Goal: Contribute content: Contribute content

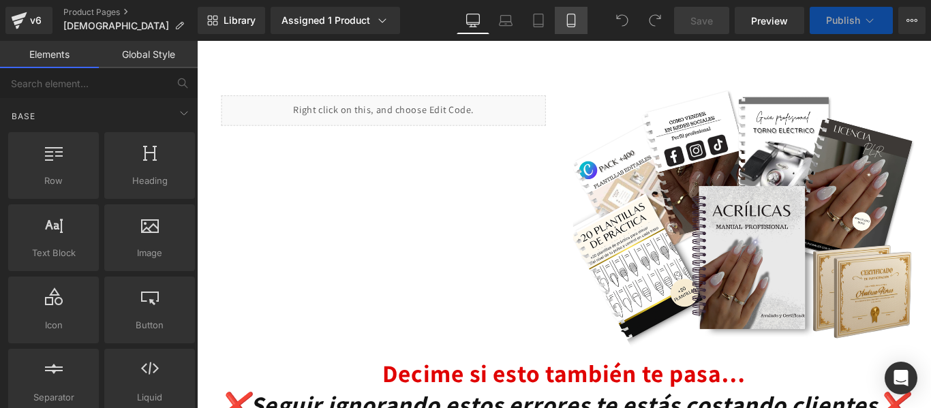
click at [571, 23] on icon at bounding box center [571, 21] width 14 height 14
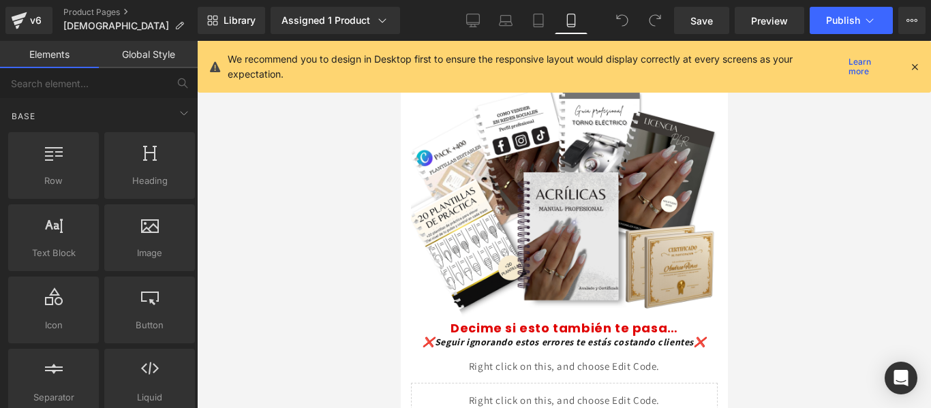
click at [915, 67] on icon at bounding box center [915, 67] width 12 height 12
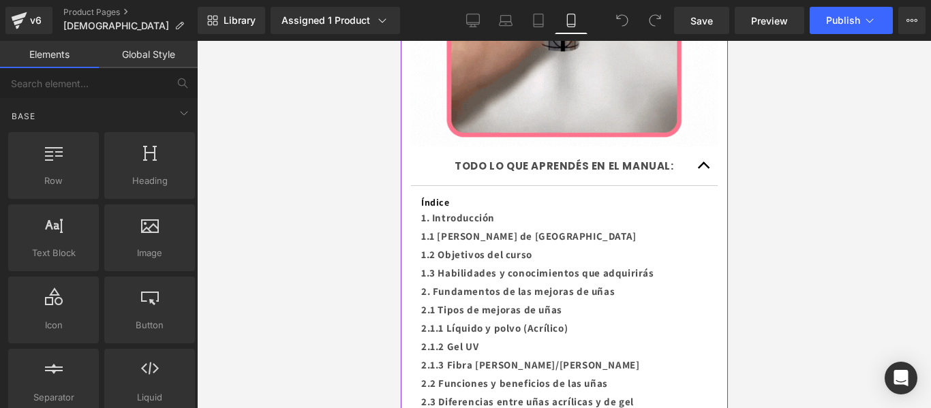
scroll to position [1788, 0]
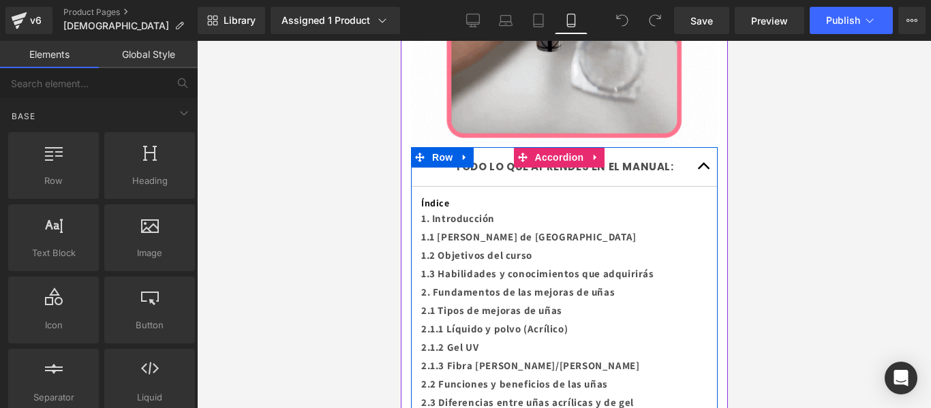
click at [692, 147] on button "button" at bounding box center [703, 166] width 27 height 39
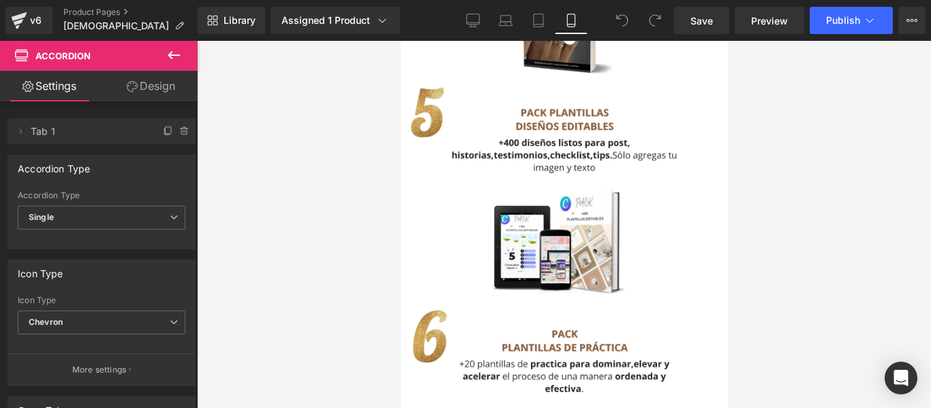
click at [692, 118] on img at bounding box center [563, 194] width 327 height 221
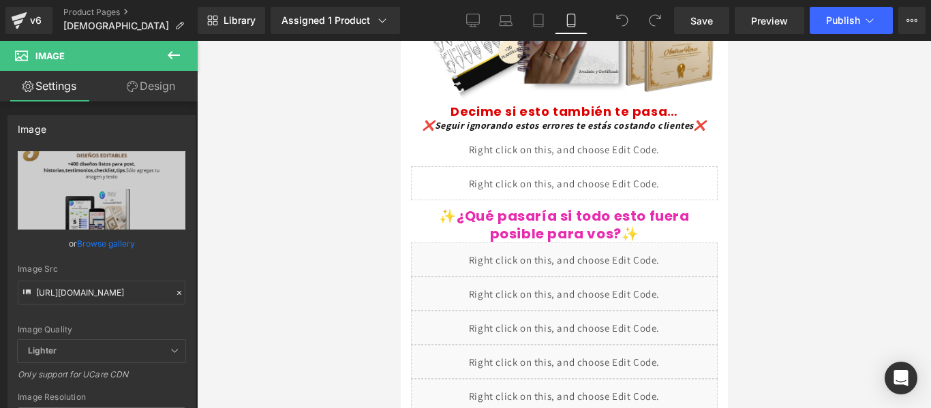
scroll to position [0, 0]
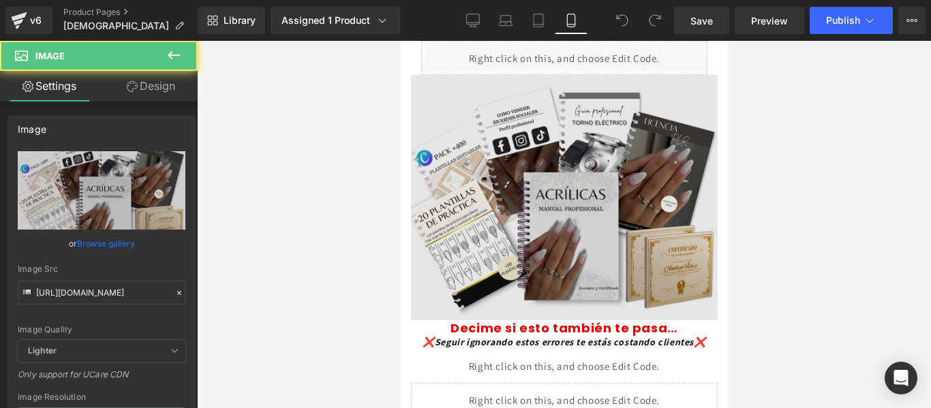
click at [584, 126] on img at bounding box center [563, 197] width 307 height 245
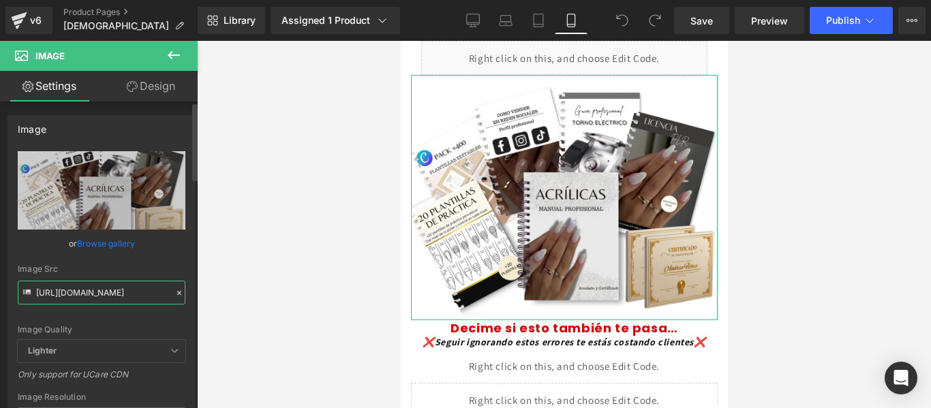
click at [101, 292] on input "[URL][DOMAIN_NAME]" at bounding box center [102, 293] width 168 height 24
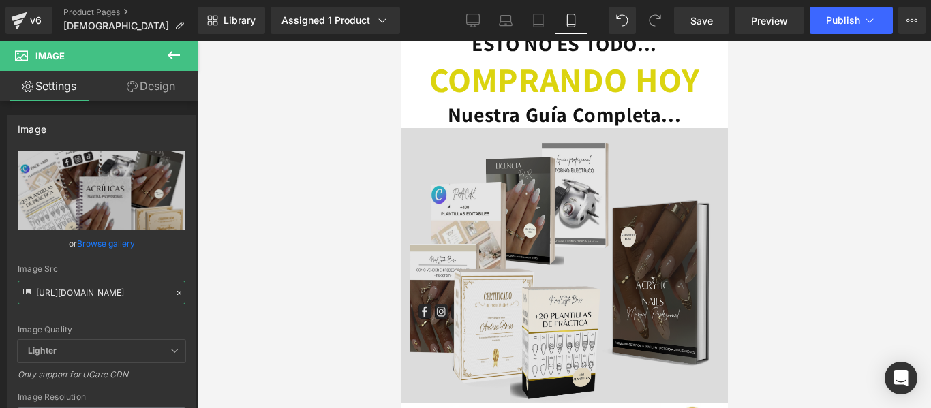
scroll to position [3614, 0]
click at [520, 185] on img at bounding box center [563, 266] width 327 height 274
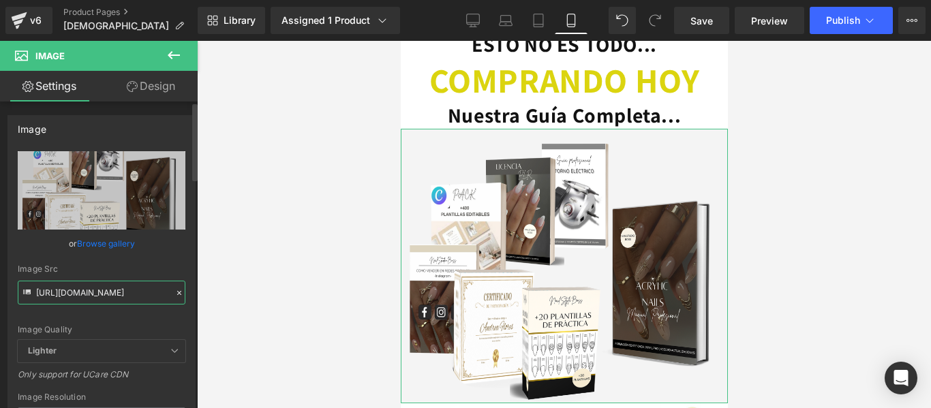
click at [105, 293] on input "[URL][DOMAIN_NAME]" at bounding box center [102, 293] width 168 height 24
paste input "25Q9hsB7/Copia-de-MOCKUPS-ETSY-PAQUETE-100-5"
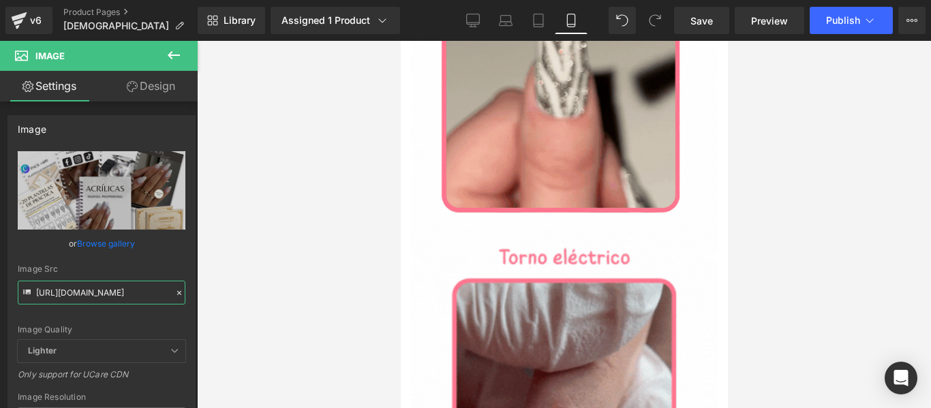
scroll to position [746, 0]
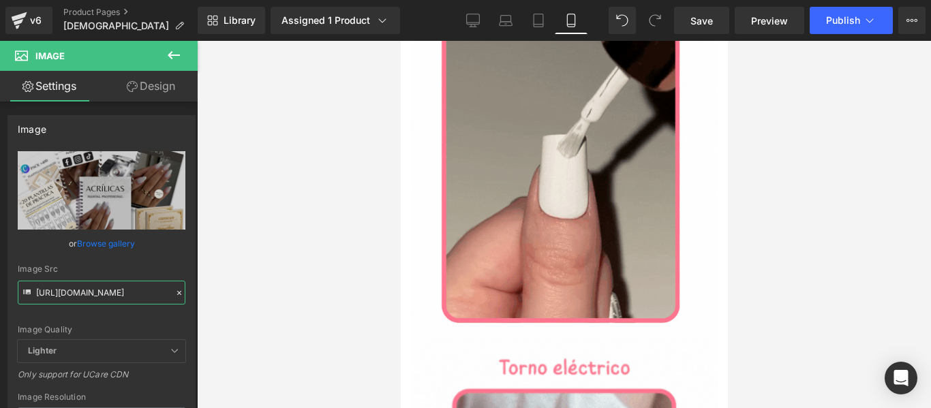
type input "[URL][DOMAIN_NAME]"
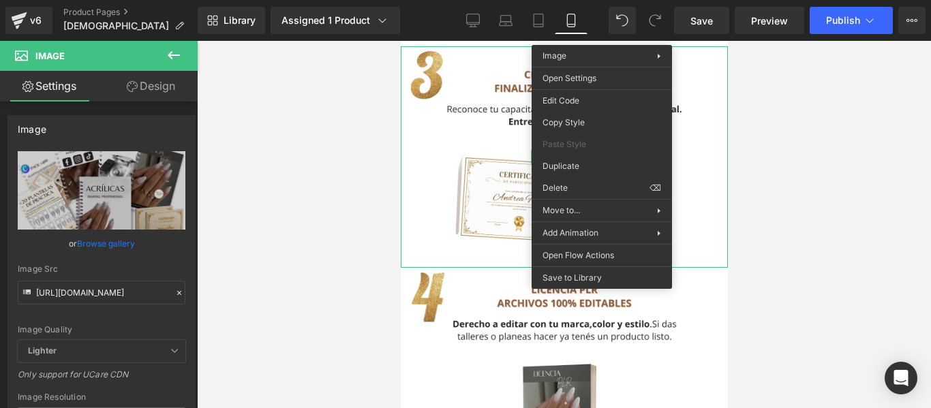
scroll to position [2690, 0]
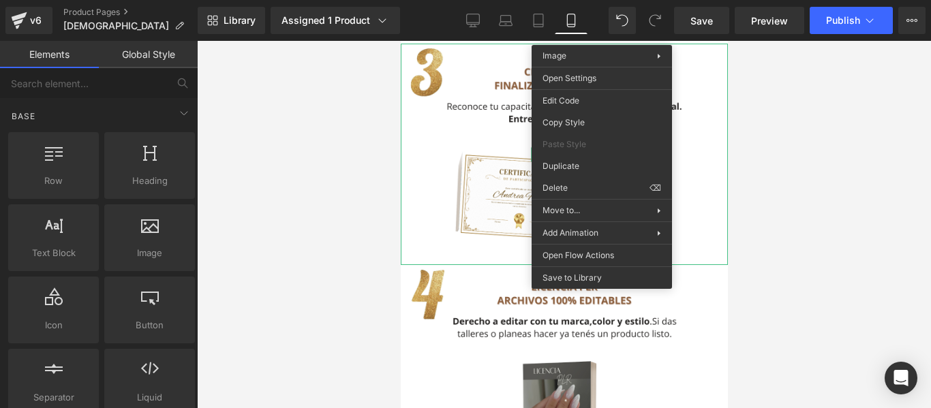
click at [760, 147] on div at bounding box center [564, 224] width 734 height 367
click at [757, 169] on div at bounding box center [564, 224] width 734 height 367
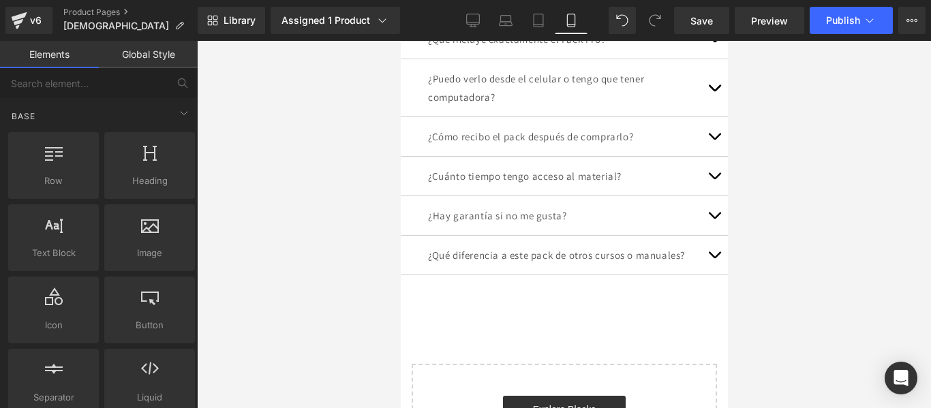
scroll to position [5696, 0]
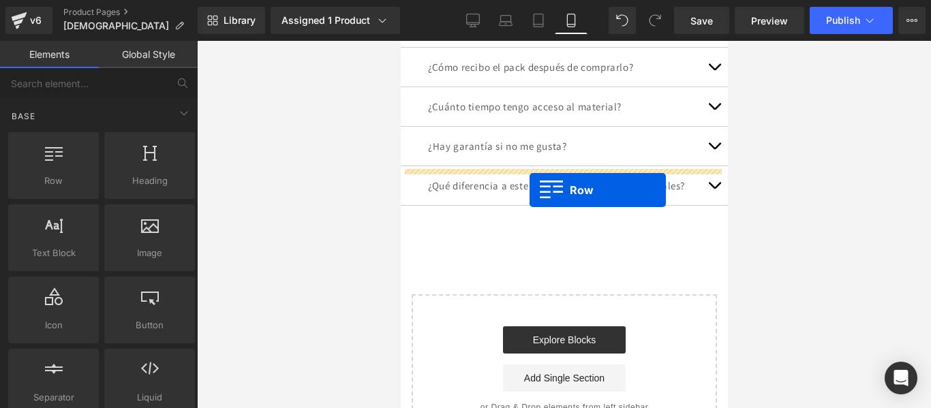
drag, startPoint x: 466, startPoint y: 200, endPoint x: 529, endPoint y: 190, distance: 64.2
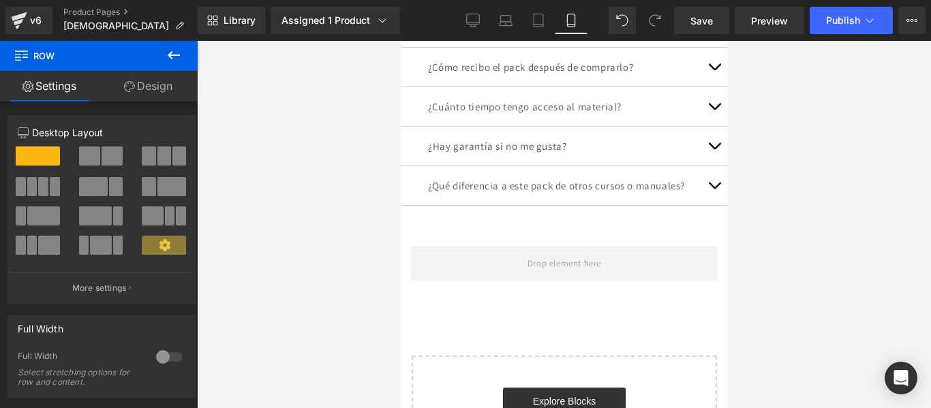
click at [180, 50] on icon at bounding box center [174, 55] width 16 height 16
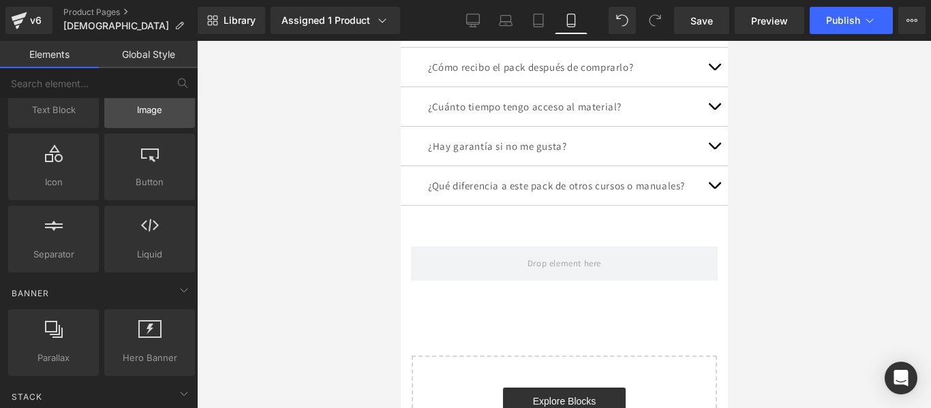
scroll to position [144, 0]
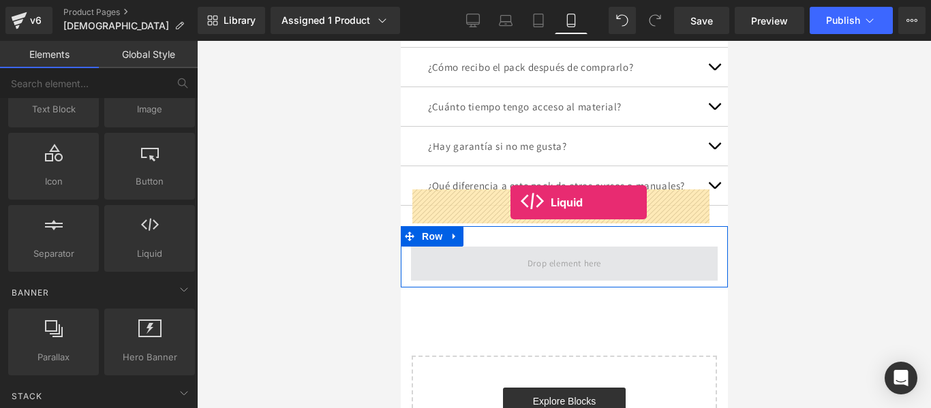
drag, startPoint x: 547, startPoint y: 277, endPoint x: 510, endPoint y: 202, distance: 83.2
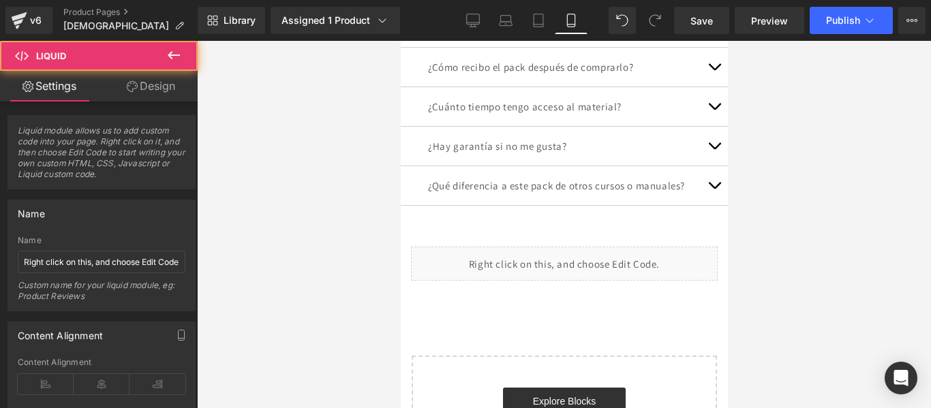
click at [766, 170] on div at bounding box center [564, 224] width 734 height 367
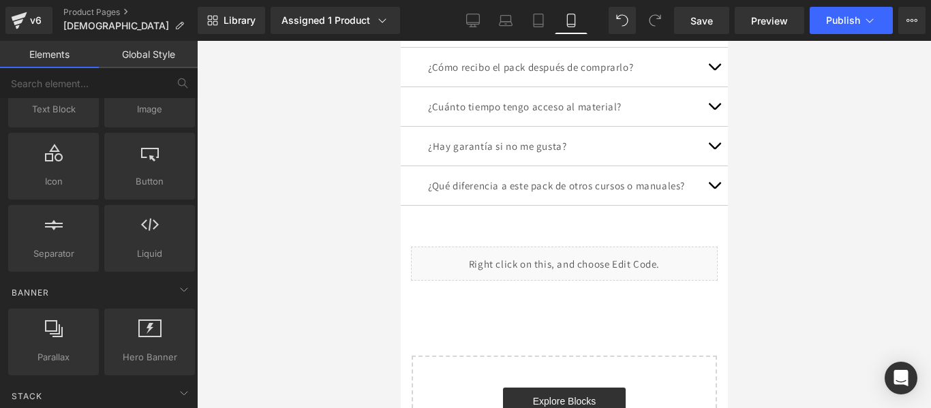
scroll to position [5757, 0]
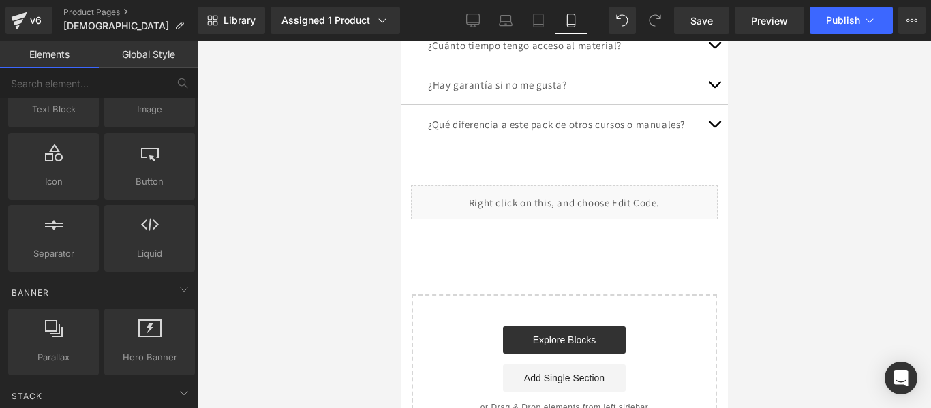
click at [490, 327] on div "Explore Blocks Add Single Section" at bounding box center [564, 359] width 262 height 65
click at [564, 296] on div "Start building your page Explore Blocks Add Single Section or Drag & Drop eleme…" at bounding box center [563, 369] width 303 height 147
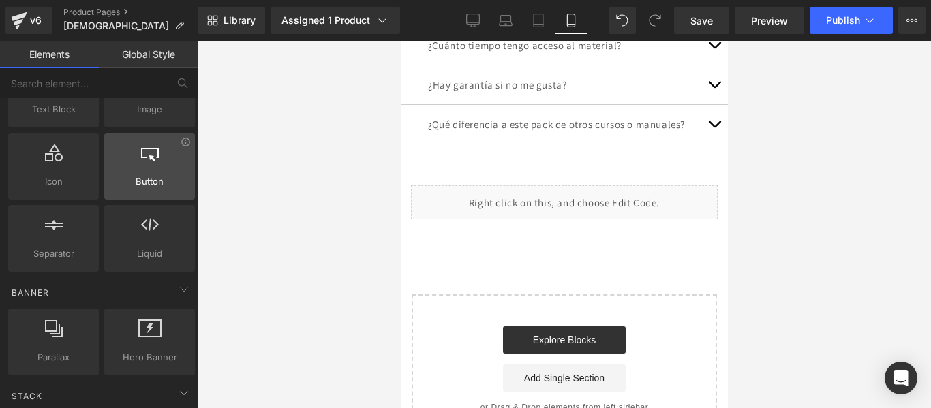
scroll to position [0, 0]
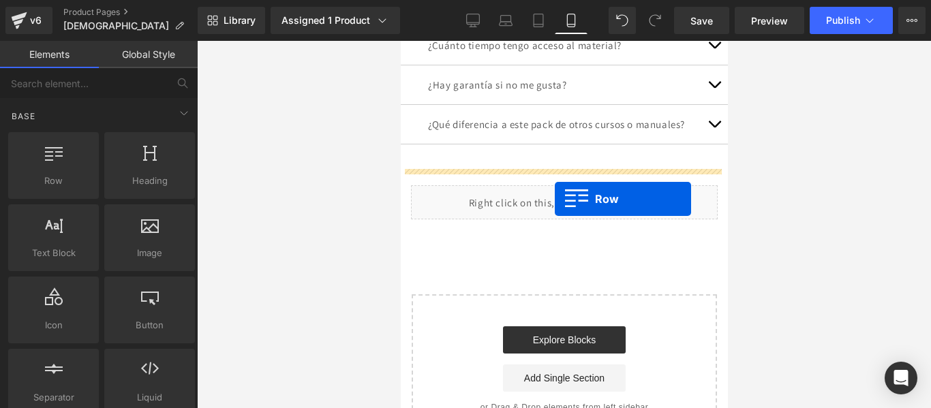
drag, startPoint x: 462, startPoint y: 211, endPoint x: 554, endPoint y: 199, distance: 92.8
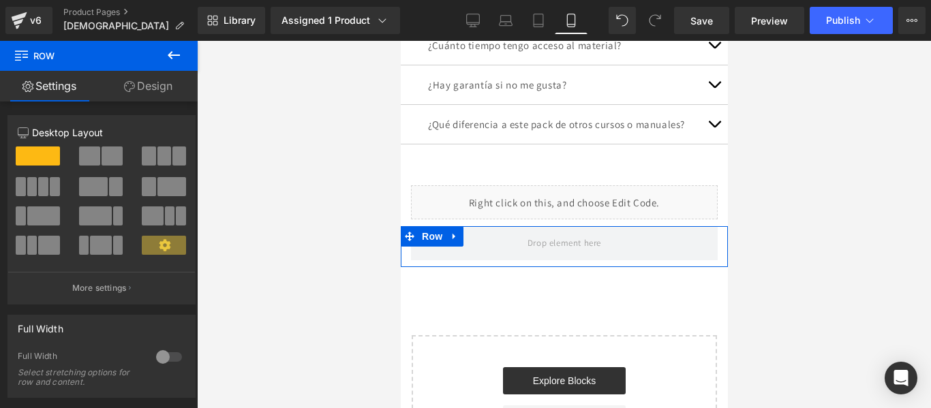
drag, startPoint x: 554, startPoint y: 169, endPoint x: 556, endPoint y: 149, distance: 20.6
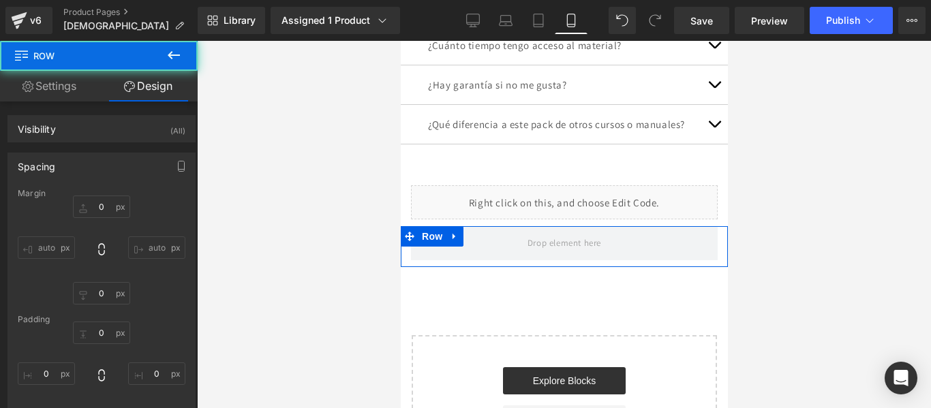
type input "0"
type input "10"
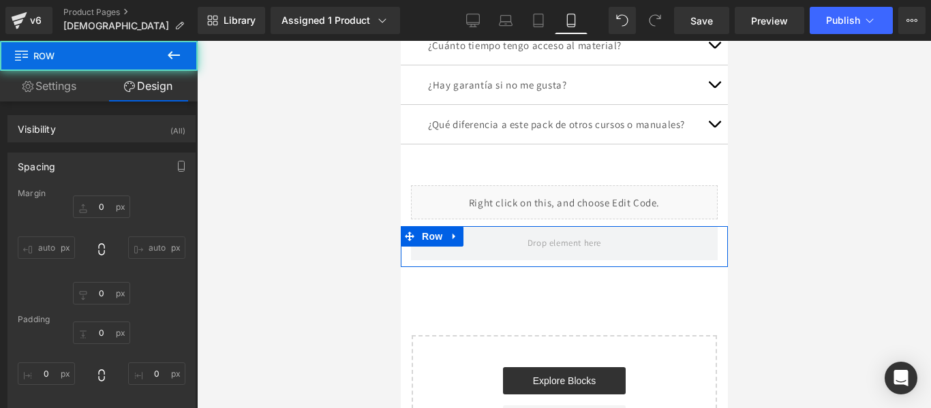
type input "0"
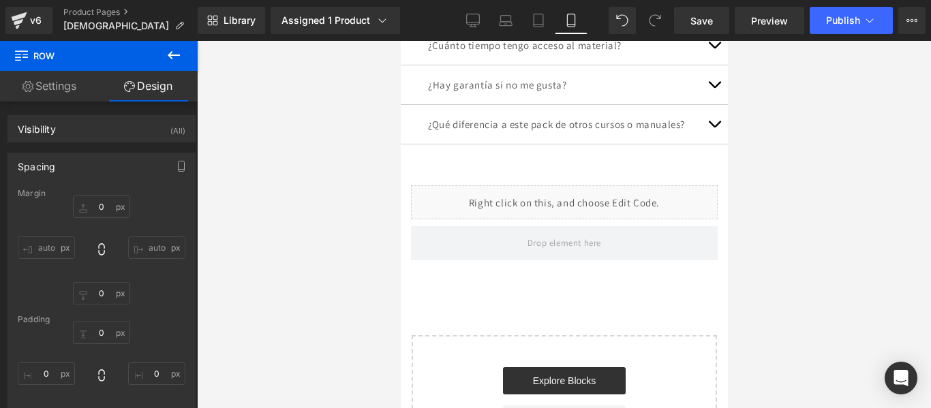
click at [173, 56] on icon at bounding box center [174, 55] width 12 height 8
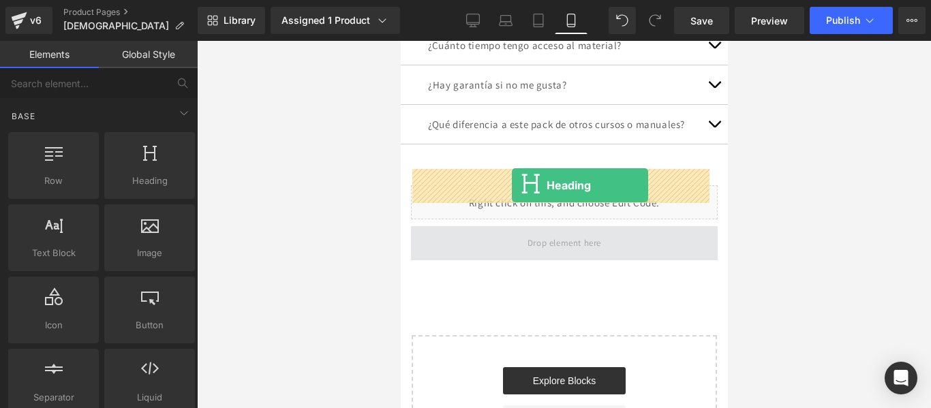
drag, startPoint x: 540, startPoint y: 224, endPoint x: 511, endPoint y: 185, distance: 47.7
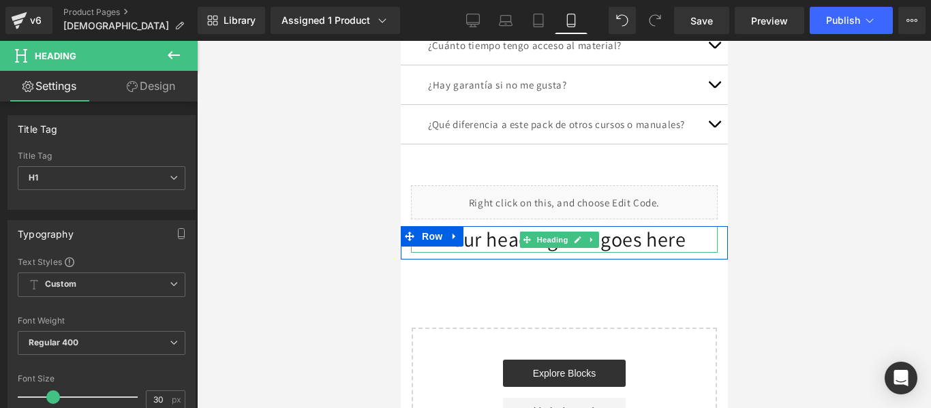
click at [642, 226] on h1 "Your heading text goes here" at bounding box center [563, 239] width 307 height 27
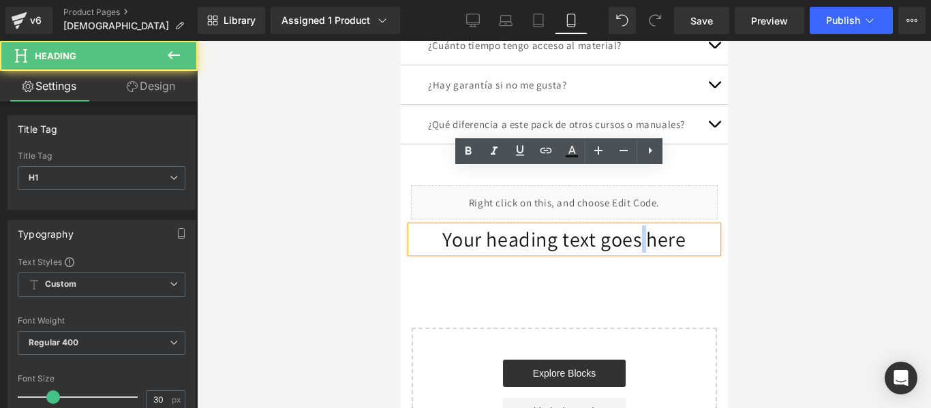
click at [642, 226] on h1 "Your heading text goes here" at bounding box center [563, 239] width 307 height 27
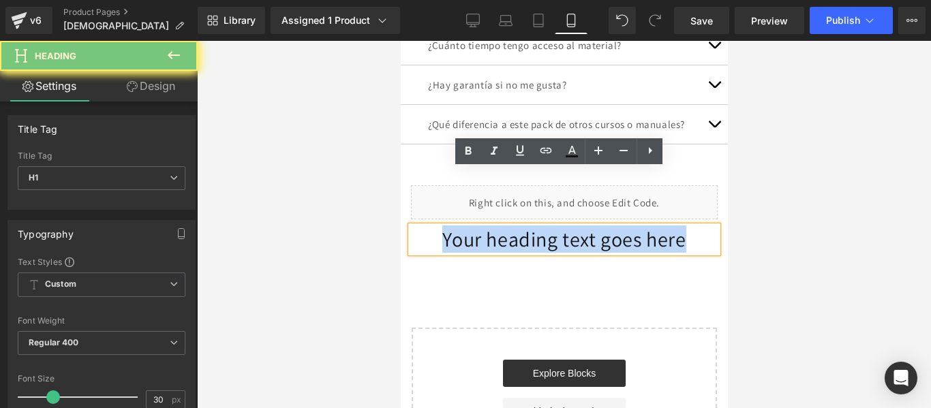
click at [642, 226] on h1 "Your heading text goes here" at bounding box center [563, 239] width 307 height 27
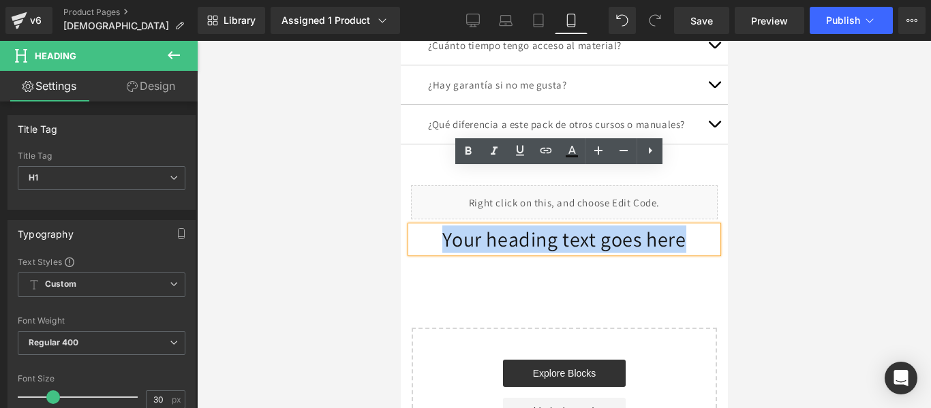
paste div
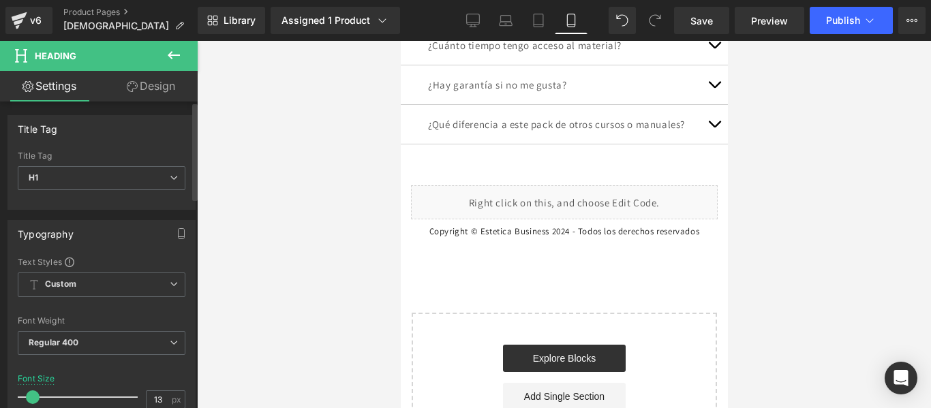
type input "12"
drag, startPoint x: 55, startPoint y: 395, endPoint x: 34, endPoint y: 395, distance: 20.5
click at [34, 395] on span at bounding box center [32, 398] width 14 height 14
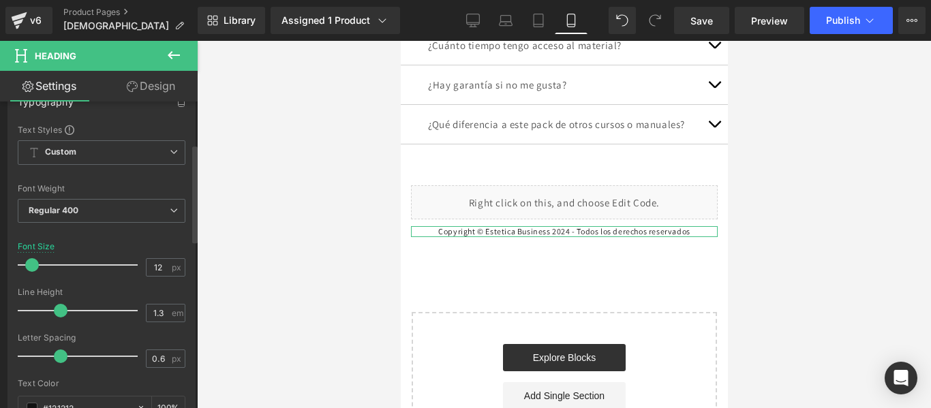
scroll to position [133, 0]
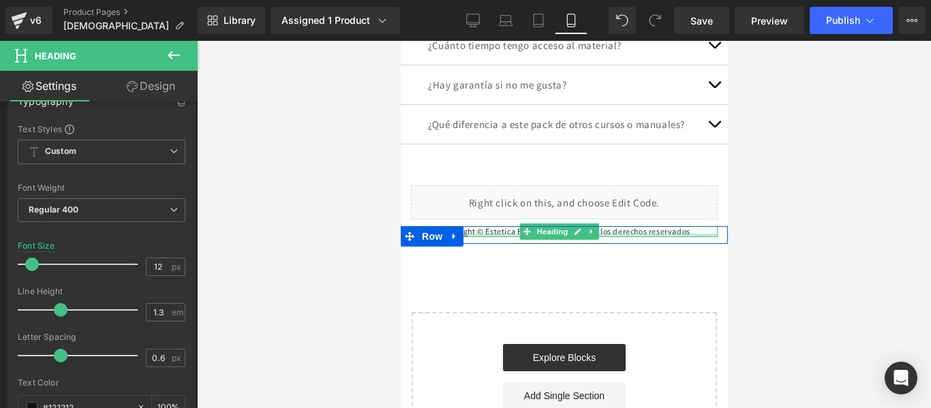
click at [505, 234] on div at bounding box center [563, 235] width 307 height 3
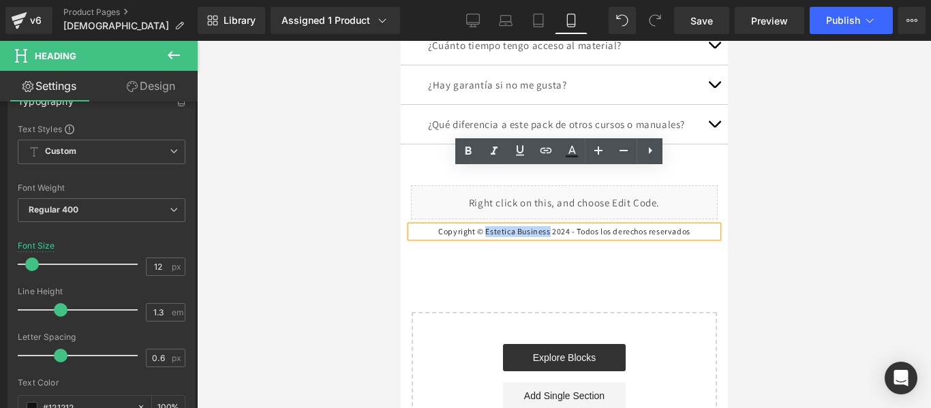
drag, startPoint x: 468, startPoint y: 174, endPoint x: 541, endPoint y: 178, distance: 73.1
click at [541, 226] on h1 "Copyright © Estetica Business 2024 - Todos los derechos reservados" at bounding box center [563, 231] width 307 height 11
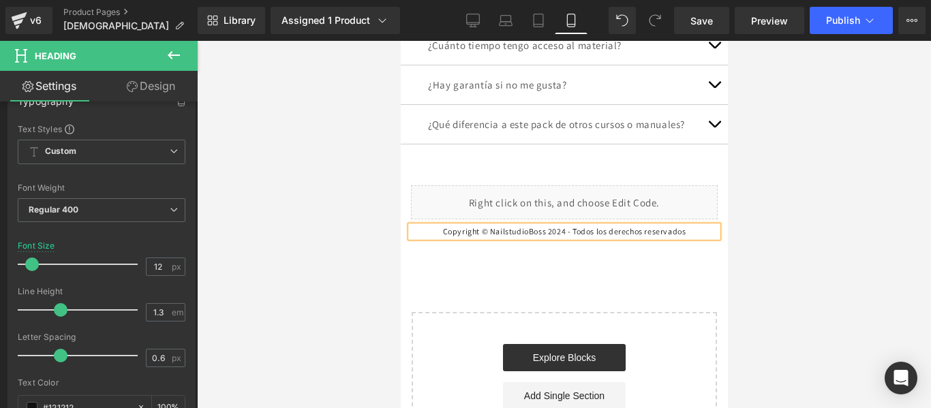
click at [558, 226] on h1 "Copyright © NailstudioBoss 2024 - Todos los derechos reservados" at bounding box center [563, 231] width 307 height 11
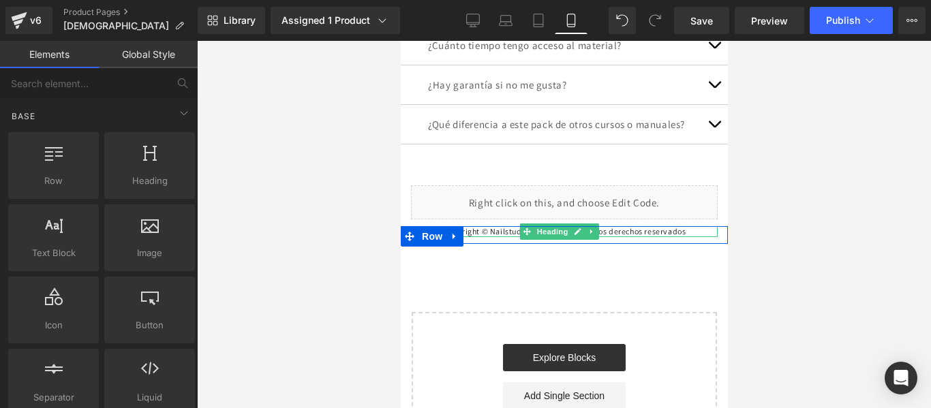
click at [500, 234] on div at bounding box center [563, 235] width 307 height 3
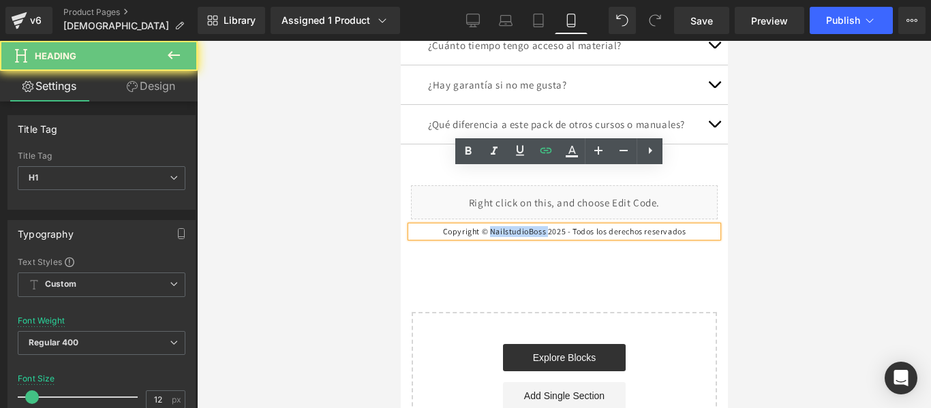
click at [500, 226] on h1 "Copyright © NailstudioBoss 2025 - Todos los derechos reservados" at bounding box center [563, 231] width 307 height 11
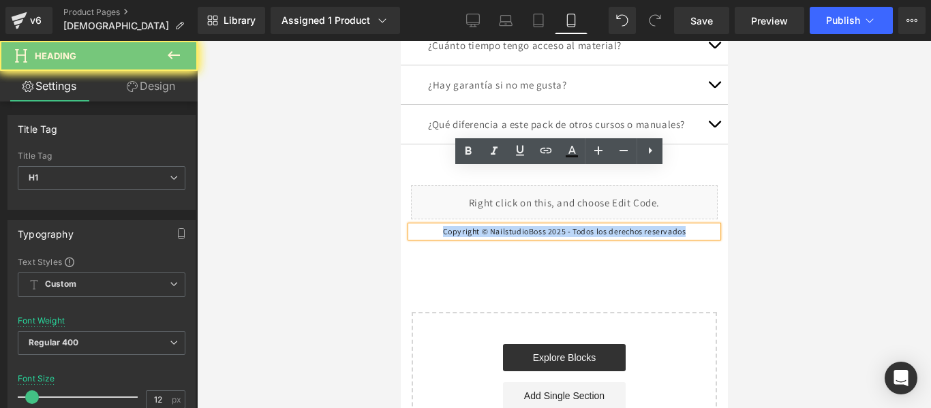
click at [500, 226] on h1 "Copyright © NailstudioBoss 2025 - Todos los derechos reservados" at bounding box center [563, 231] width 307 height 11
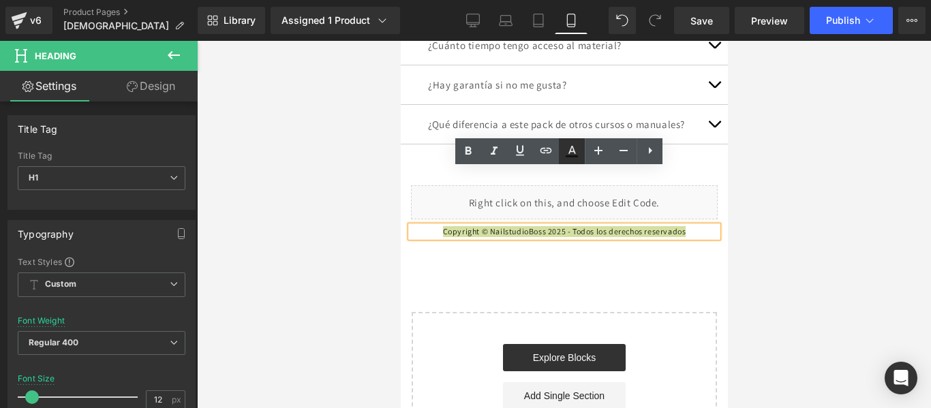
click at [569, 153] on icon at bounding box center [572, 150] width 7 height 8
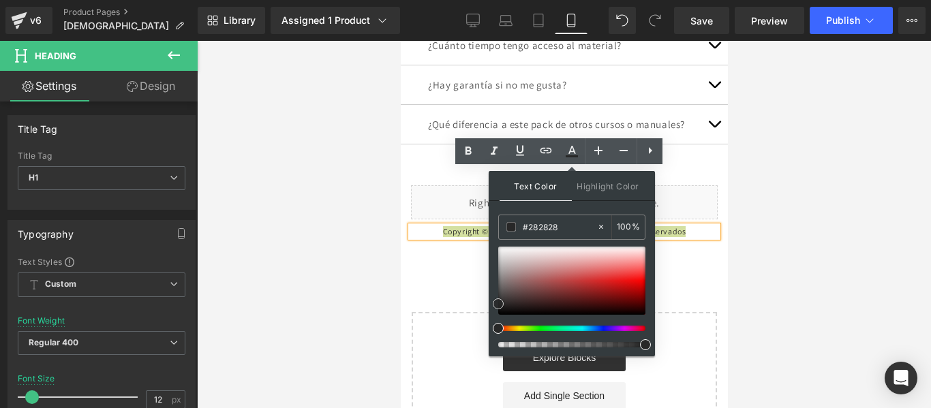
type input "#262626"
click at [498, 303] on span at bounding box center [498, 304] width 11 height 11
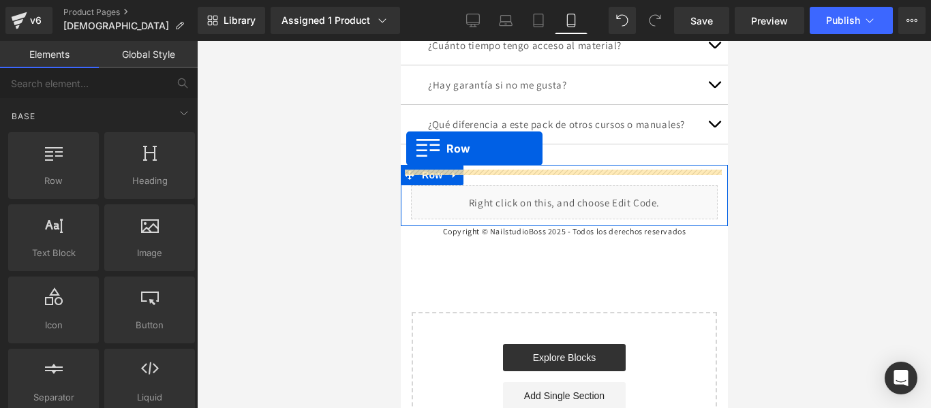
scroll to position [5747, 0]
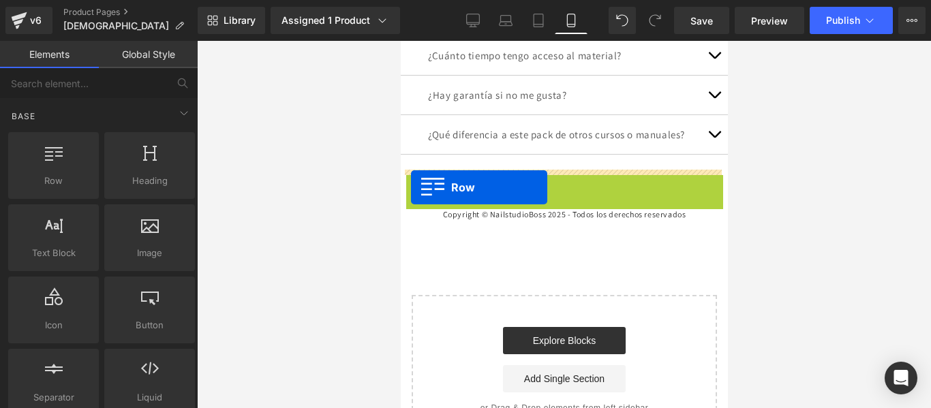
drag, startPoint x: 408, startPoint y: 119, endPoint x: 410, endPoint y: 187, distance: 68.9
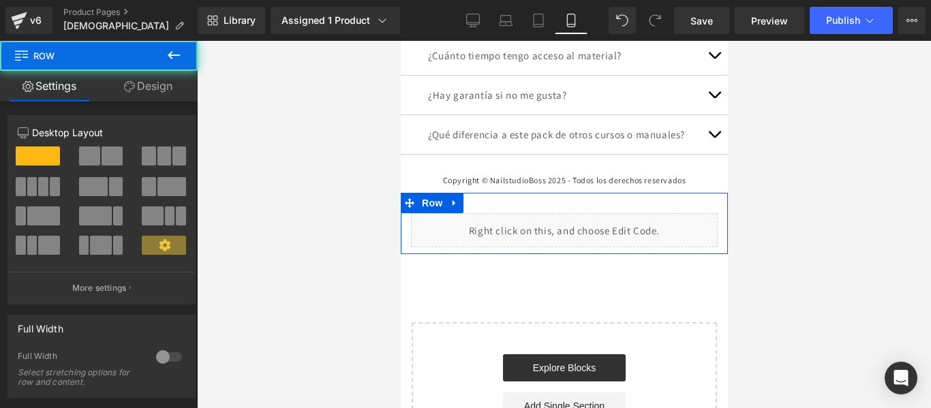
scroll to position [5757, 0]
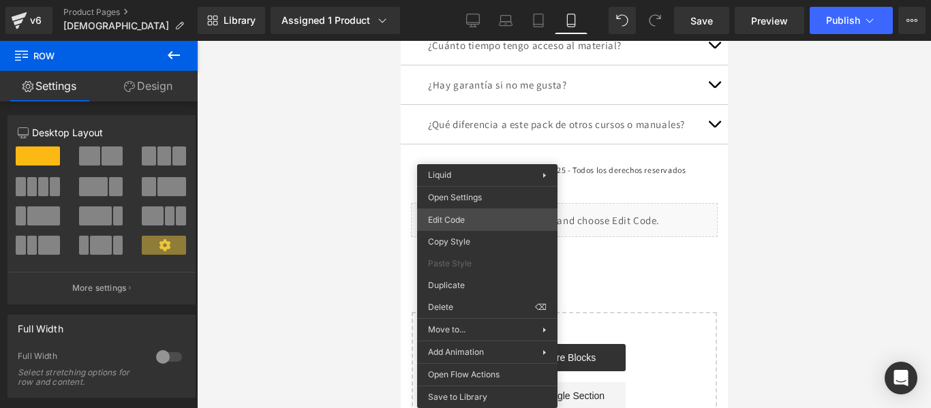
click at [479, 0] on div "Row You are previewing how the will restyle your page. You can not edit Element…" at bounding box center [465, 0] width 931 height 0
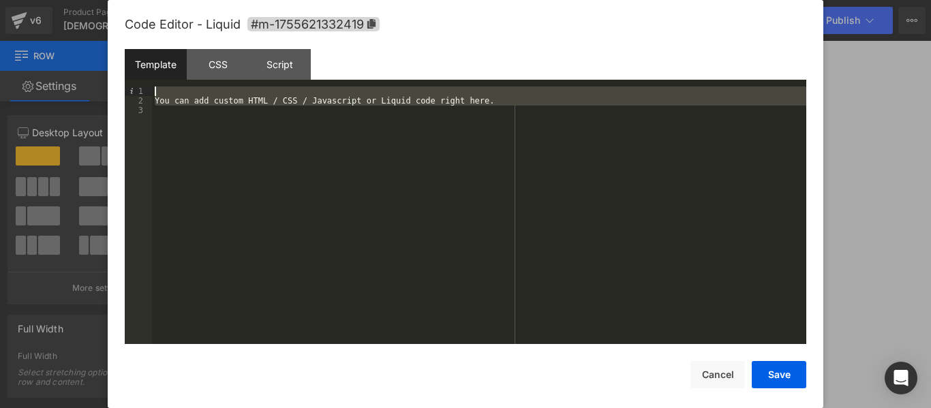
drag, startPoint x: 327, startPoint y: 168, endPoint x: 220, endPoint y: 91, distance: 131.7
click at [220, 91] on div "You can add custom HTML / CSS / Javascript or Liquid code right here." at bounding box center [479, 225] width 654 height 277
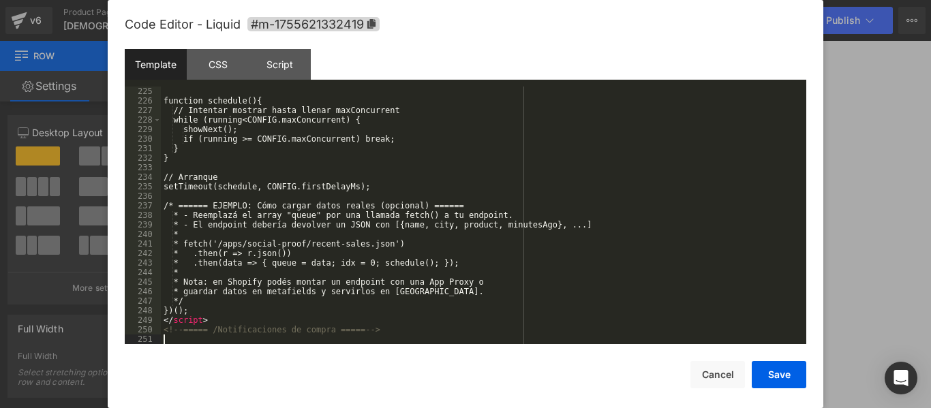
scroll to position [2138, 0]
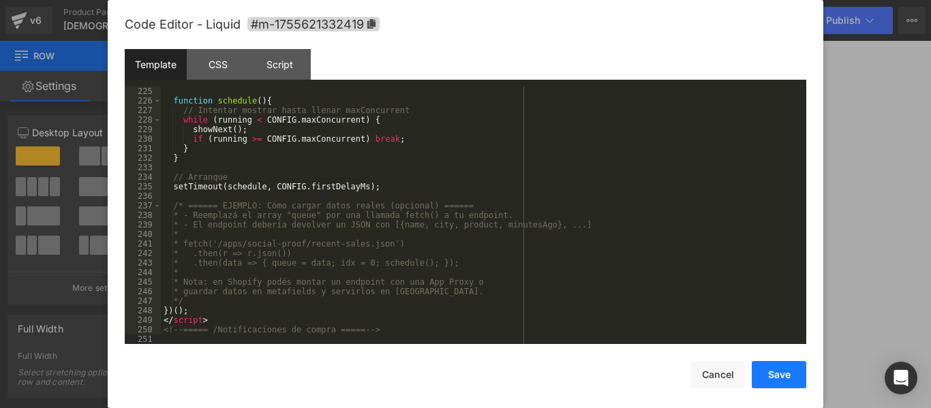
click at [777, 374] on button "Save" at bounding box center [779, 374] width 55 height 27
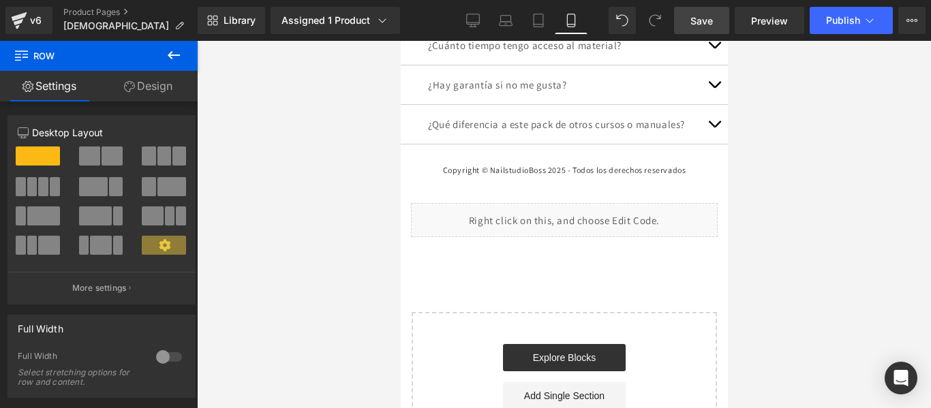
click at [703, 21] on span "Save" at bounding box center [702, 21] width 22 height 14
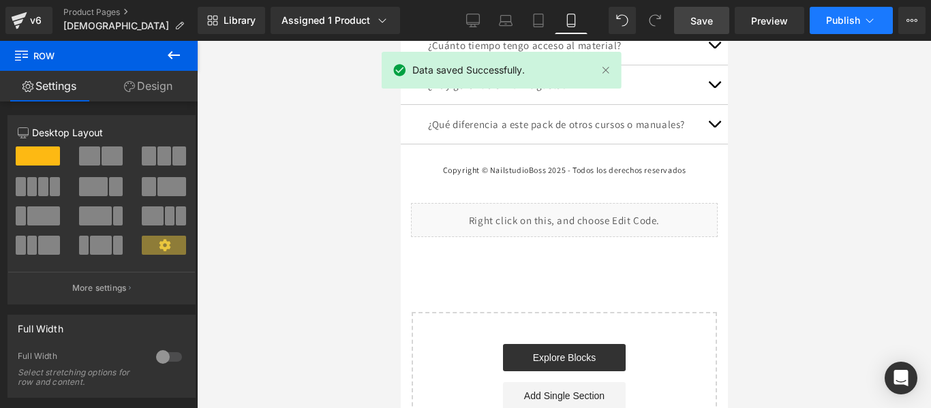
click at [845, 20] on span "Publish" at bounding box center [843, 20] width 34 height 11
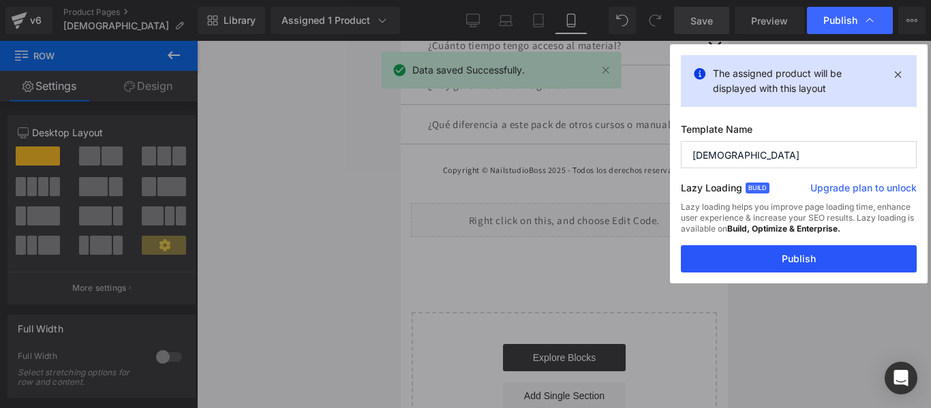
click at [817, 263] on button "Publish" at bounding box center [799, 258] width 236 height 27
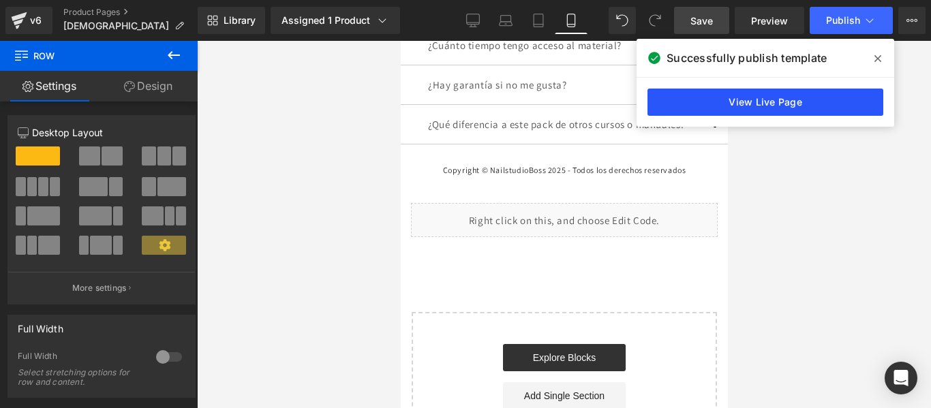
click at [768, 100] on link "View Live Page" at bounding box center [766, 102] width 236 height 27
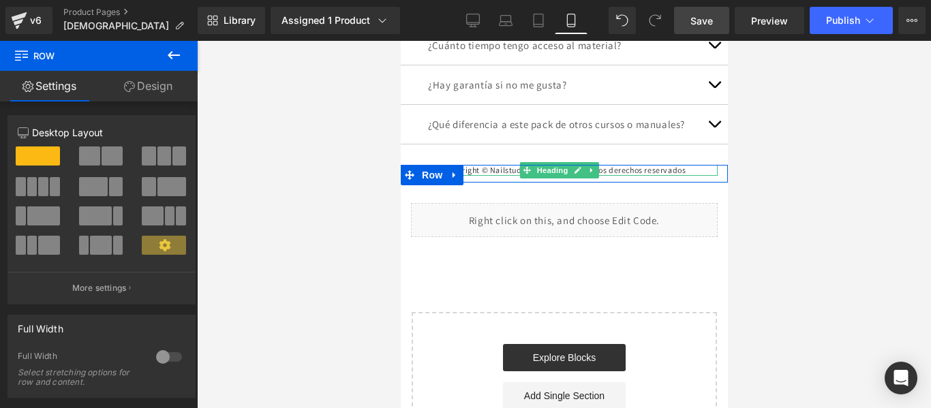
click at [487, 165] on span "Copyright © NailstudioBoss 2025 - Todos los derechos reservados" at bounding box center [563, 170] width 243 height 10
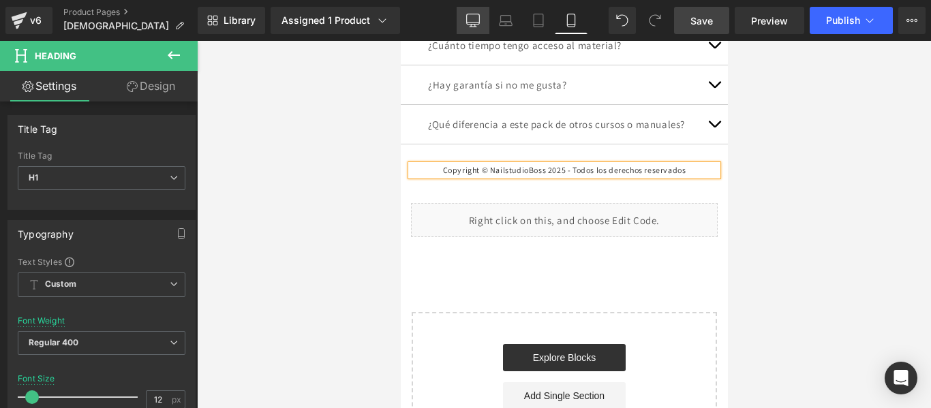
click at [469, 22] on icon at bounding box center [473, 22] width 13 height 0
type input "40"
type input "100"
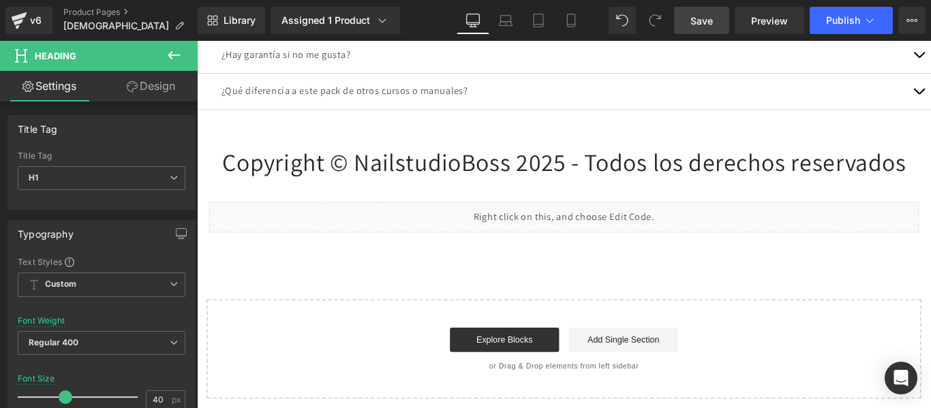
scroll to position [7635, 0]
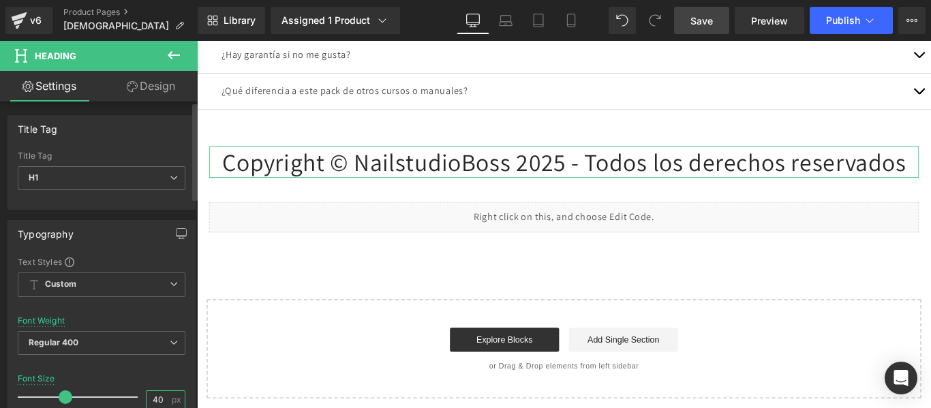
click at [155, 397] on input "40" at bounding box center [159, 399] width 24 height 17
type input "12"
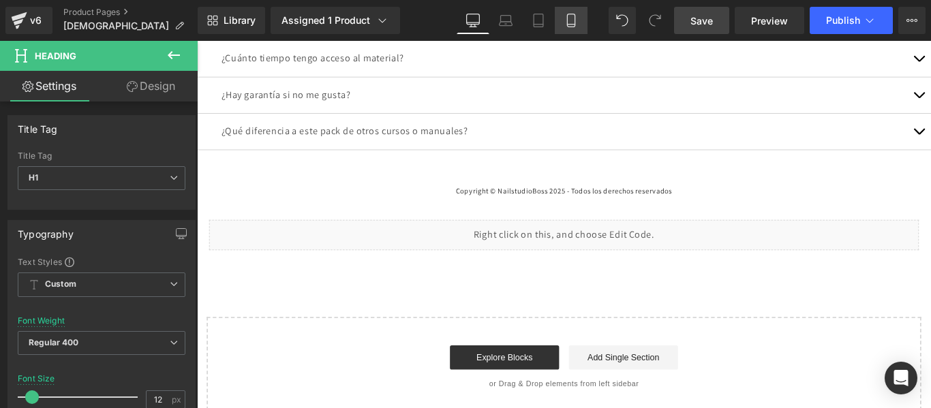
click at [575, 16] on icon at bounding box center [570, 20] width 7 height 13
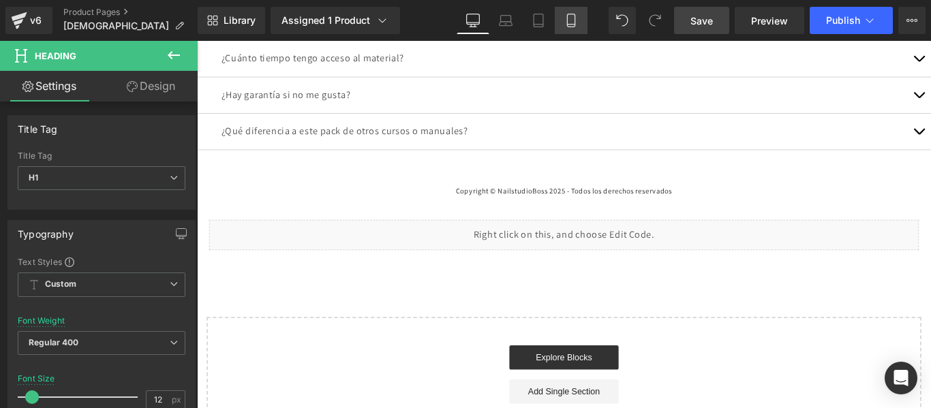
type input "100"
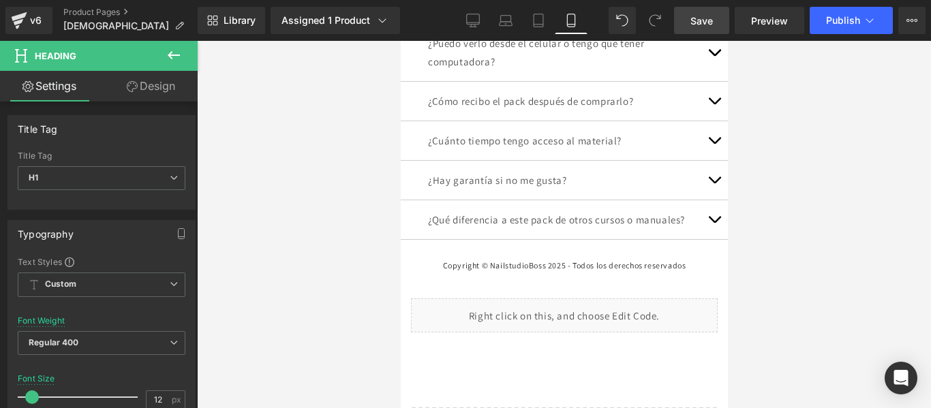
scroll to position [5729, 0]
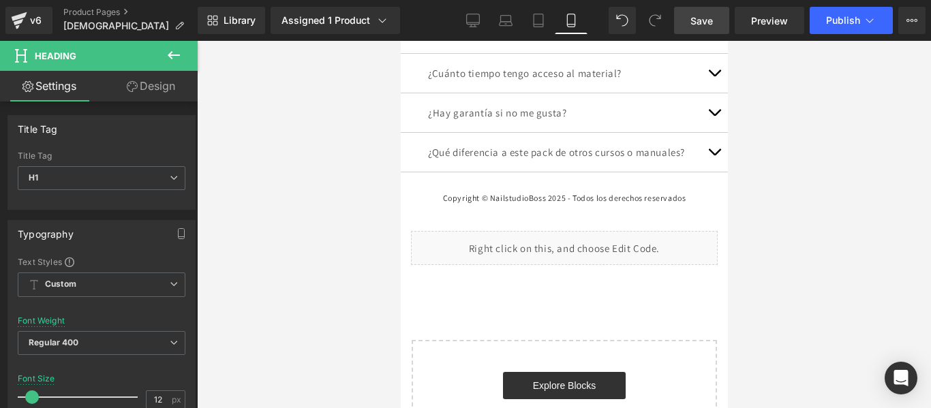
click at [781, 179] on div at bounding box center [564, 224] width 734 height 367
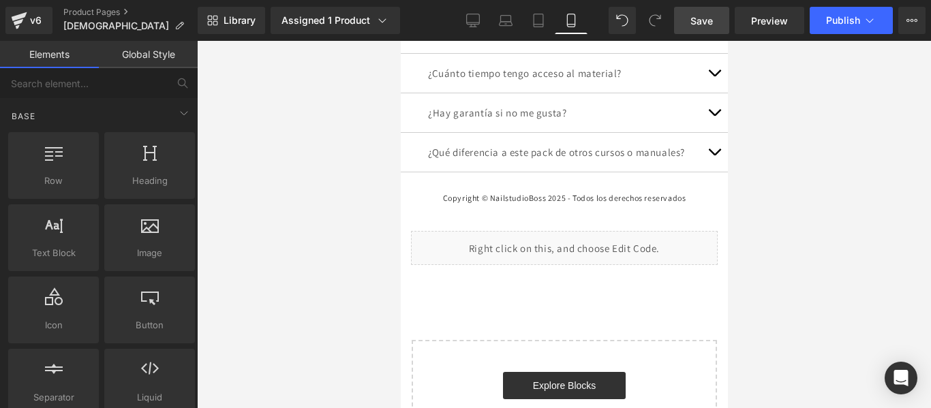
click at [706, 19] on span "Save" at bounding box center [702, 21] width 22 height 14
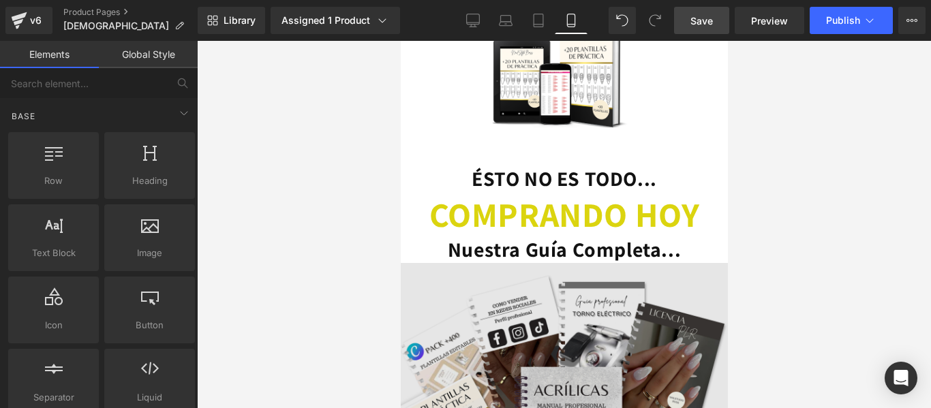
scroll to position [3477, 0]
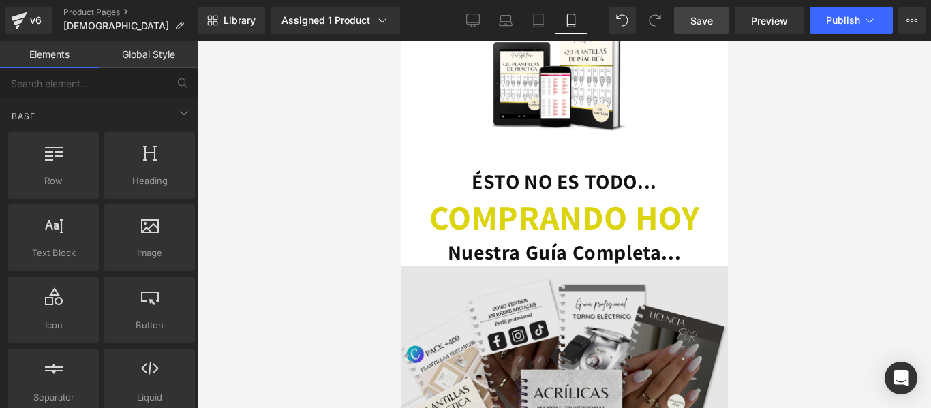
click at [507, 300] on img at bounding box center [563, 397] width 327 height 262
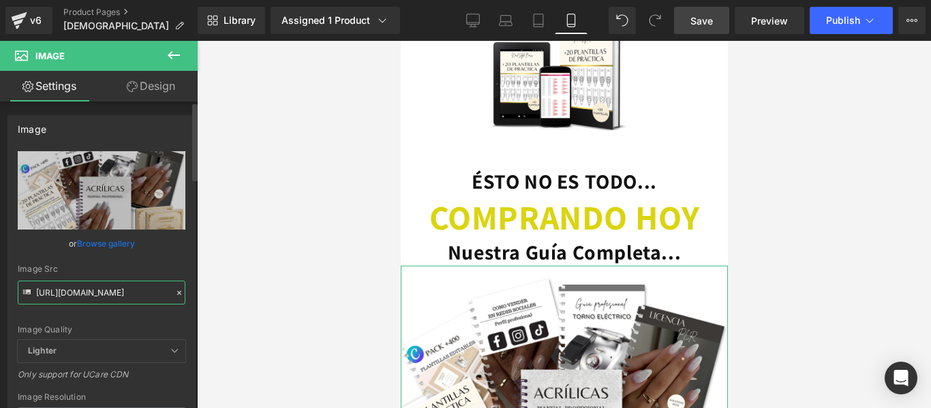
click at [108, 290] on input "[URL][DOMAIN_NAME]" at bounding box center [102, 293] width 168 height 24
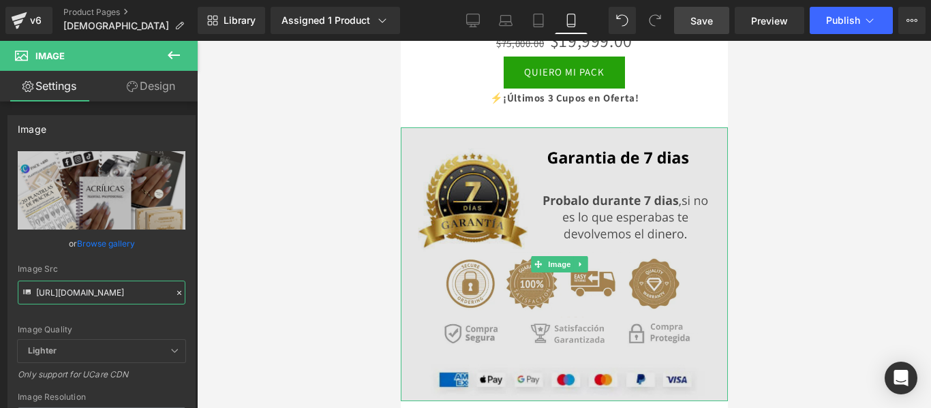
scroll to position [5774, 0]
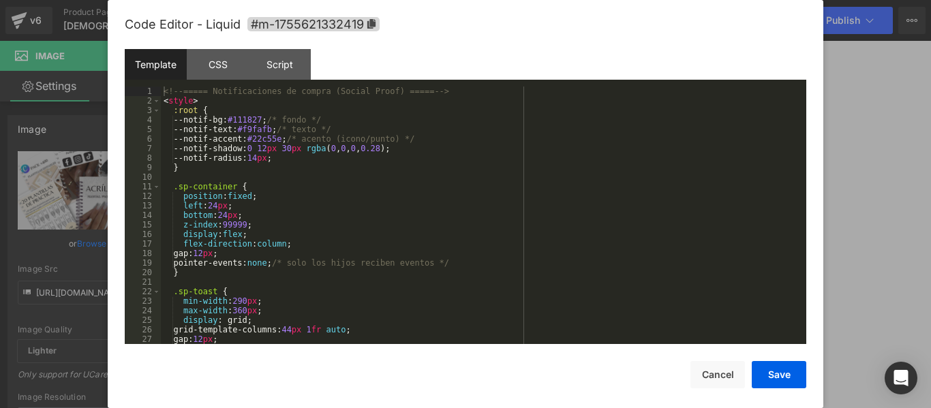
click at [599, 0] on div "Row You are previewing how the will restyle your page. You can not edit Element…" at bounding box center [465, 0] width 931 height 0
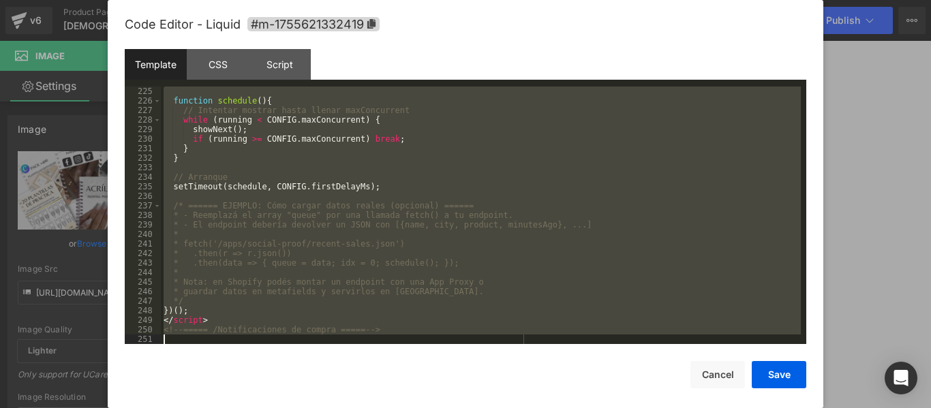
scroll to position [2138, 0]
drag, startPoint x: 163, startPoint y: 89, endPoint x: 479, endPoint y: 391, distance: 437.3
click at [479, 391] on div "Code Editor - Liquid #m-1755621332419 Template CSS Script Data 225 226 227 228 …" at bounding box center [466, 216] width 682 height 432
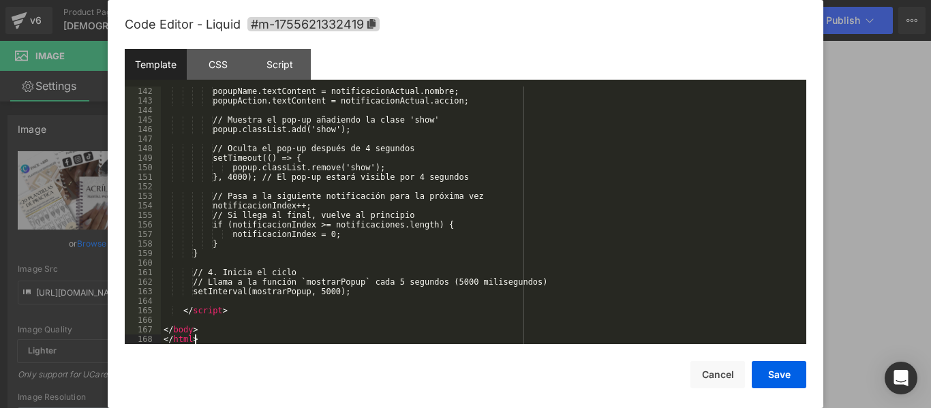
scroll to position [1346, 0]
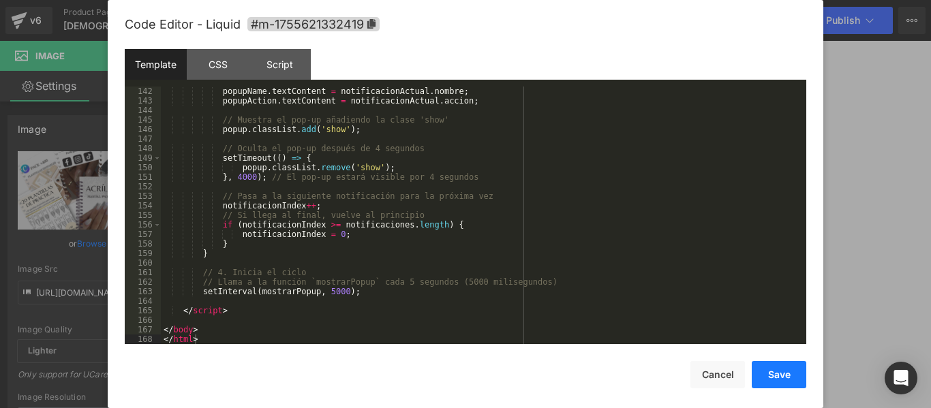
click at [787, 374] on button "Save" at bounding box center [779, 374] width 55 height 27
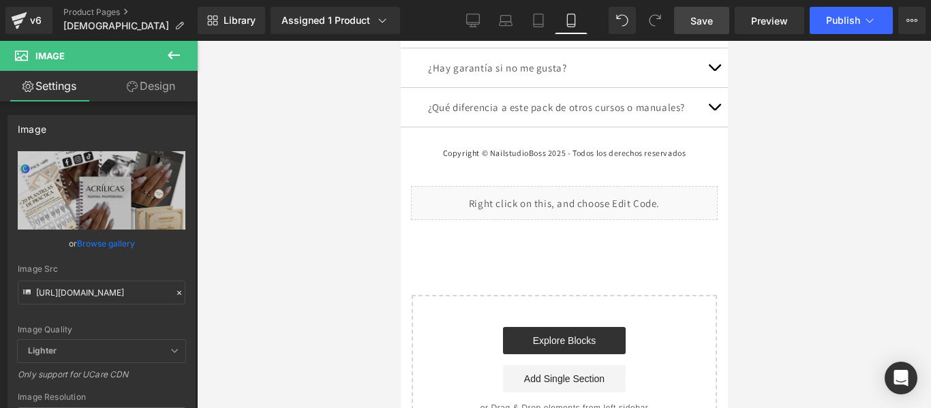
click at [704, 17] on span "Save" at bounding box center [702, 21] width 22 height 14
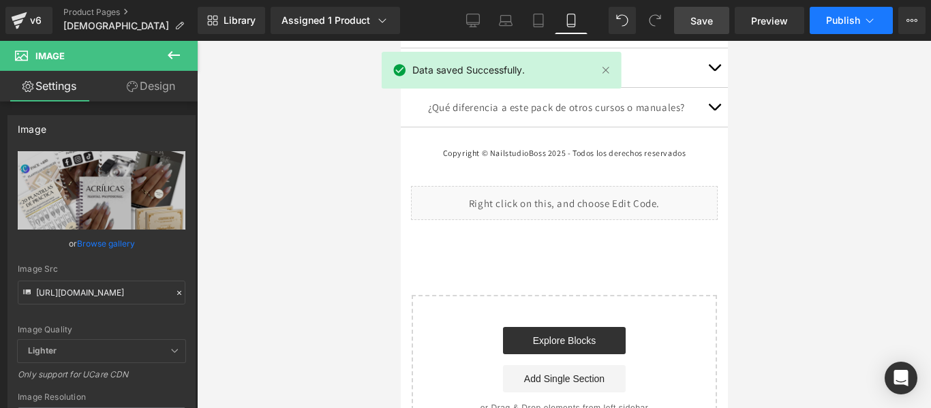
click at [836, 25] on span "Publish" at bounding box center [843, 20] width 34 height 11
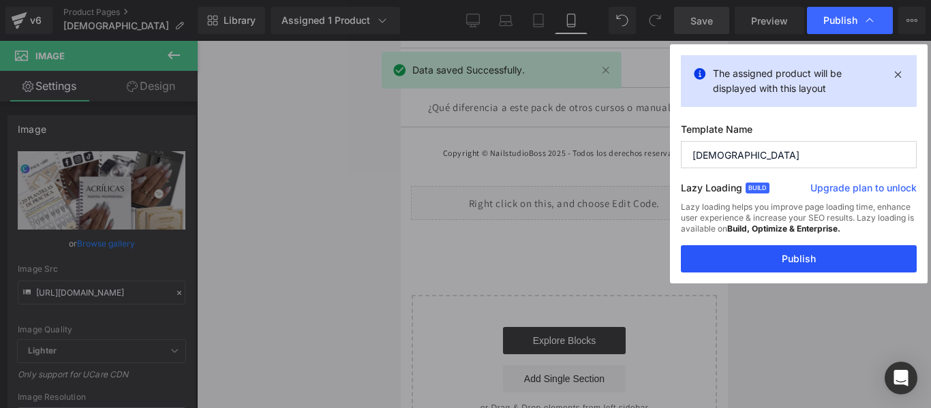
click at [771, 256] on button "Publish" at bounding box center [799, 258] width 236 height 27
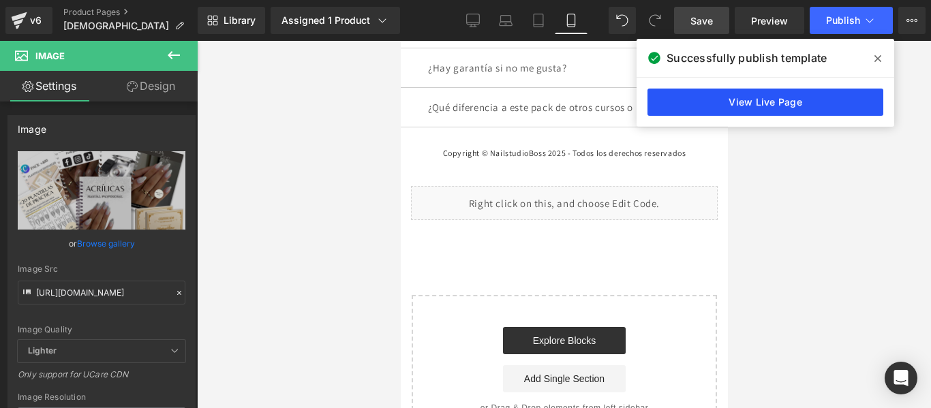
click at [796, 95] on link "View Live Page" at bounding box center [766, 102] width 236 height 27
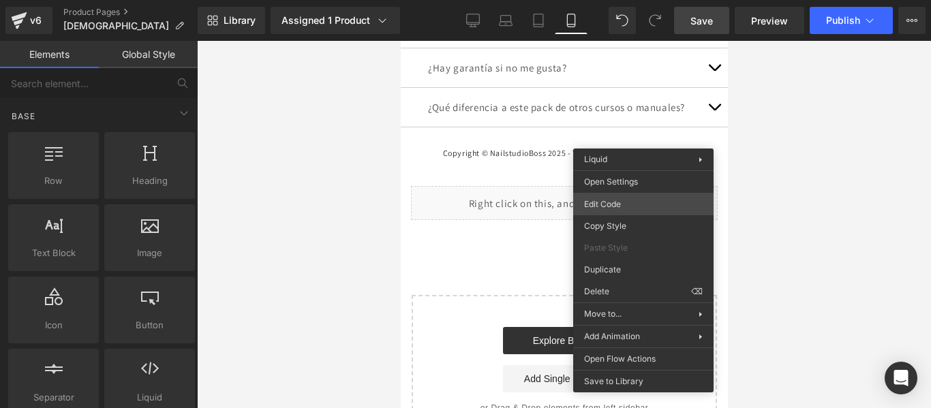
click at [615, 0] on div "Row You are previewing how the will restyle your page. You can not edit Element…" at bounding box center [465, 0] width 931 height 0
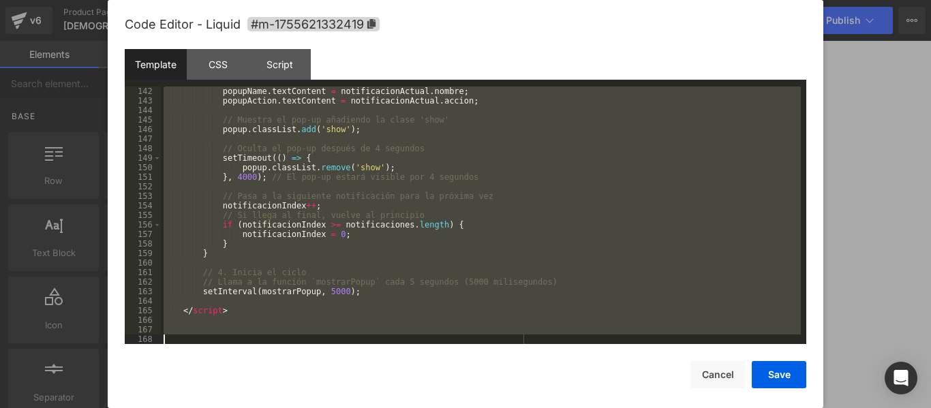
drag, startPoint x: 171, startPoint y: 89, endPoint x: 474, endPoint y: 440, distance: 464.0
click at [474, 408] on html "Row You are previewing how the will restyle your page. You can not edit Element…" at bounding box center [465, 204] width 931 height 408
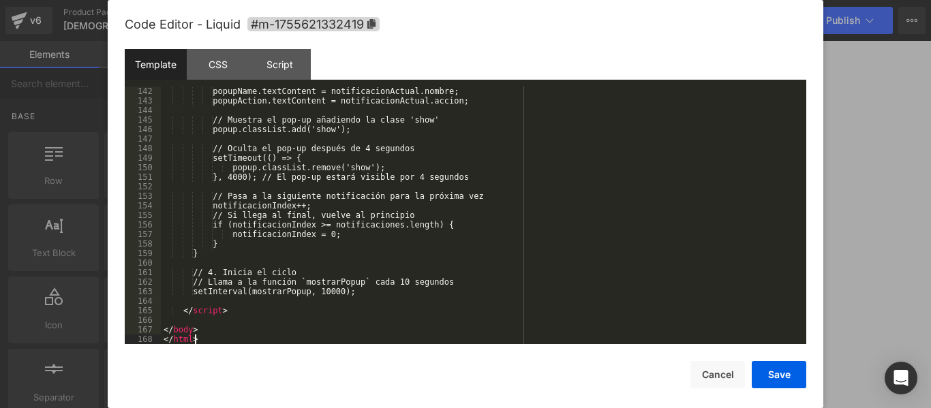
scroll to position [1393, 0]
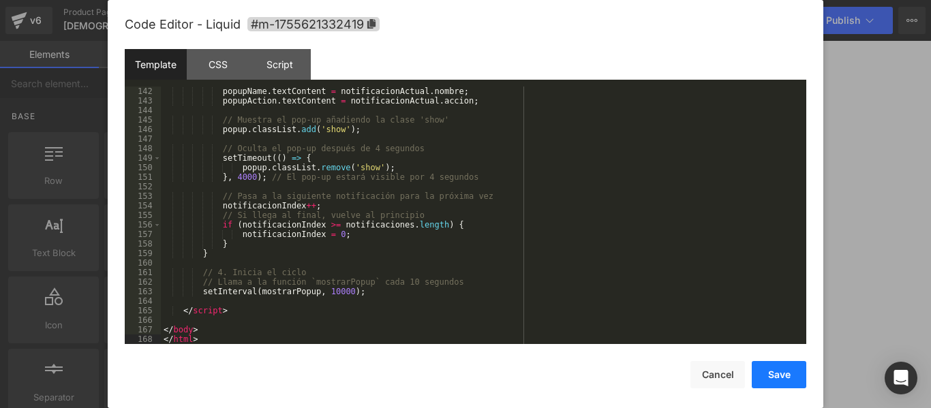
click at [779, 373] on button "Save" at bounding box center [779, 374] width 55 height 27
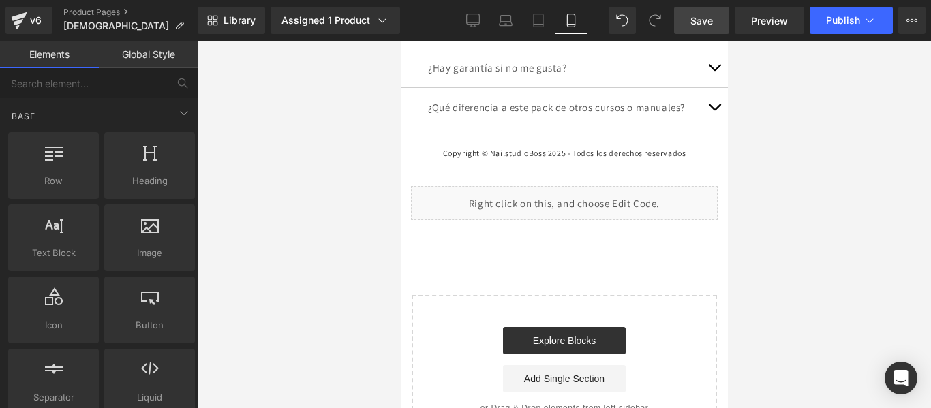
click at [703, 24] on span "Save" at bounding box center [702, 21] width 22 height 14
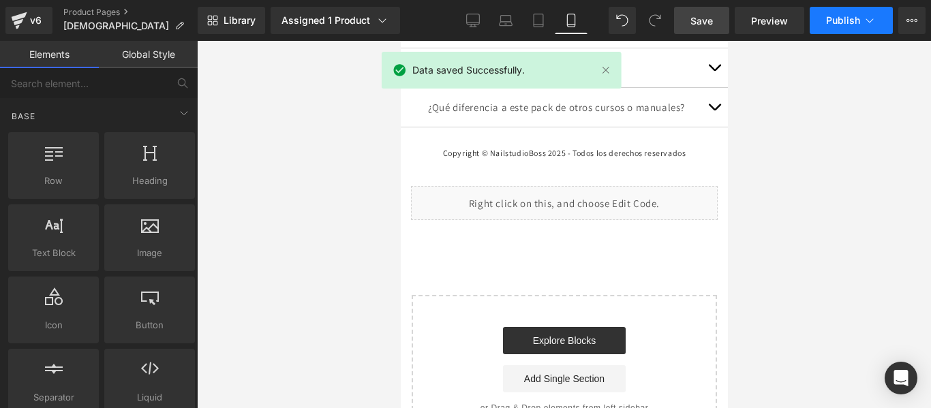
click at [847, 14] on button "Publish" at bounding box center [851, 20] width 83 height 27
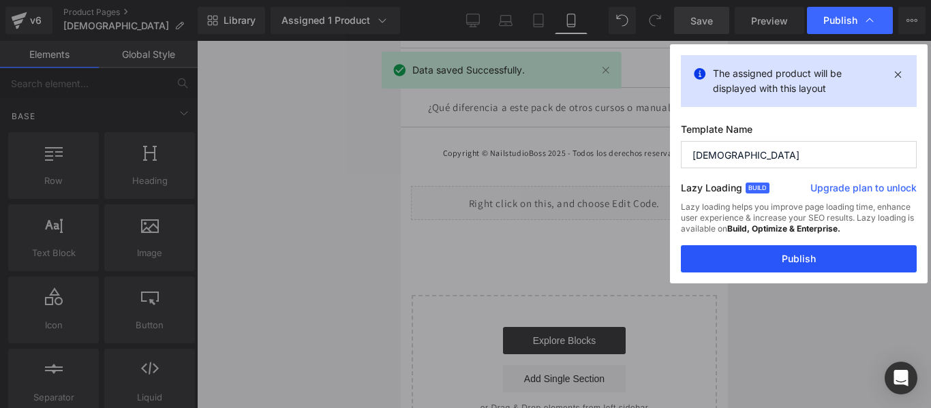
click at [792, 255] on button "Publish" at bounding box center [799, 258] width 236 height 27
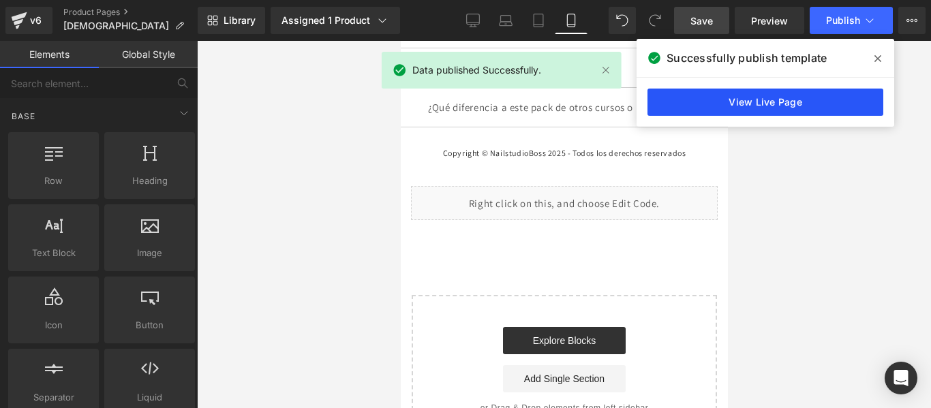
click at [763, 108] on link "View Live Page" at bounding box center [766, 102] width 236 height 27
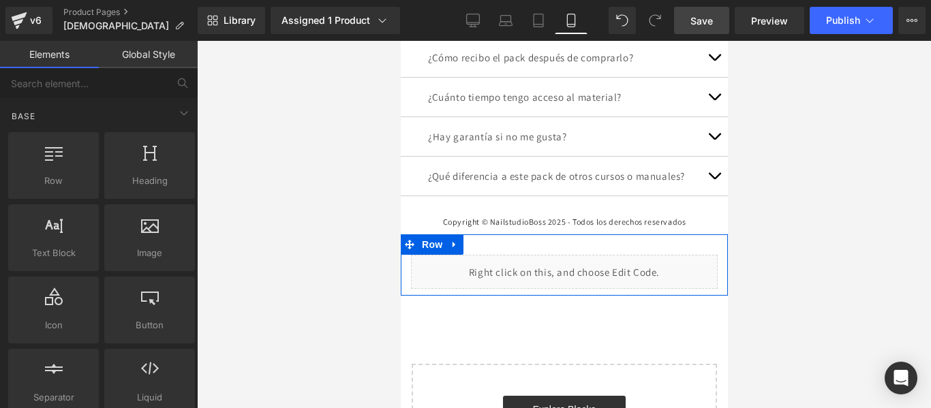
scroll to position [5774, 0]
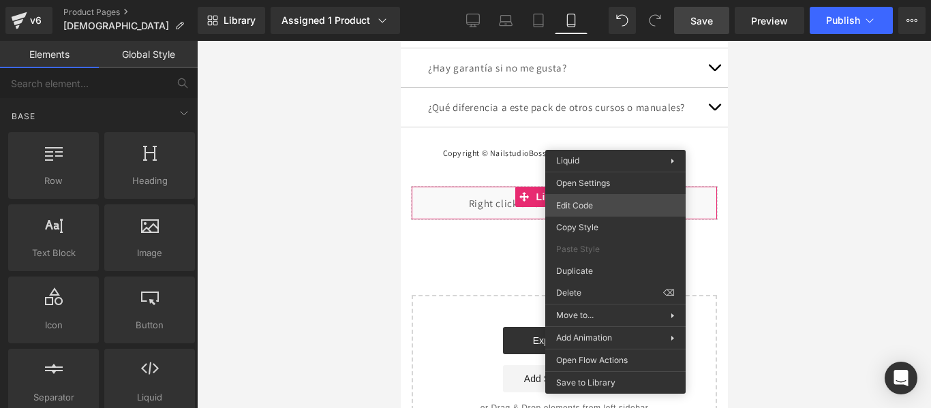
click at [594, 0] on div "Row You are previewing how the will restyle your page. You can not edit Element…" at bounding box center [465, 0] width 931 height 0
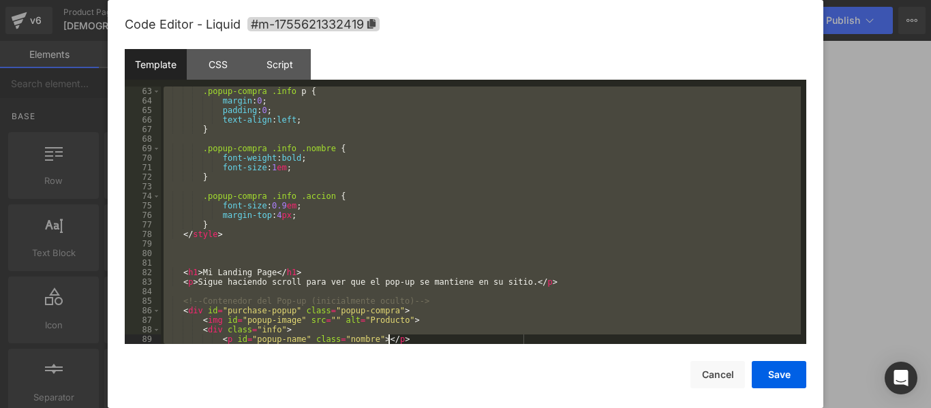
scroll to position [1393, 0]
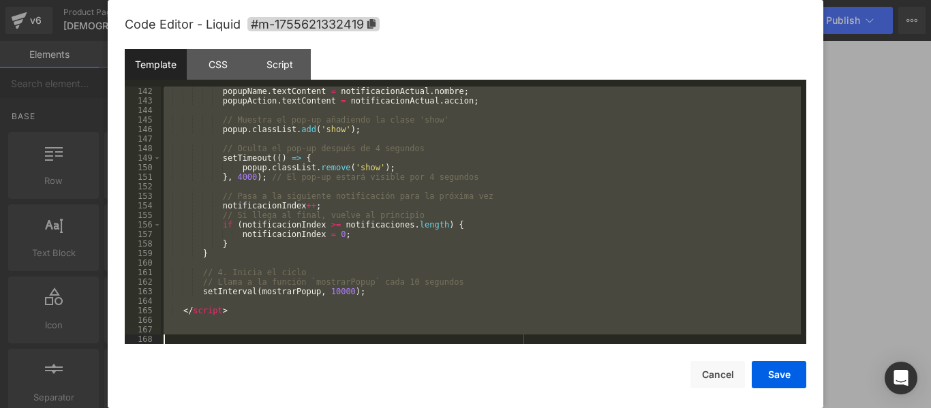
drag, startPoint x: 174, startPoint y: 91, endPoint x: 428, endPoint y: 440, distance: 432.4
click at [428, 408] on html "Row You are previewing how the will restyle your page. You can not edit Element…" at bounding box center [465, 204] width 931 height 408
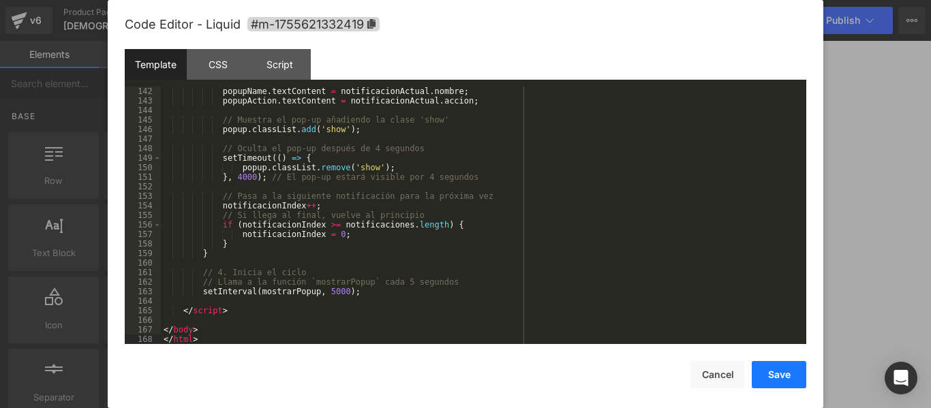
click at [784, 374] on button "Save" at bounding box center [779, 374] width 55 height 27
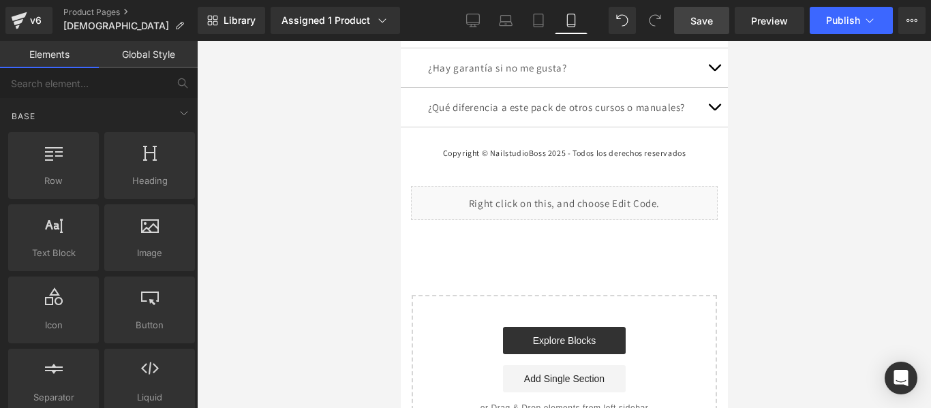
click at [699, 24] on span "Save" at bounding box center [702, 21] width 22 height 14
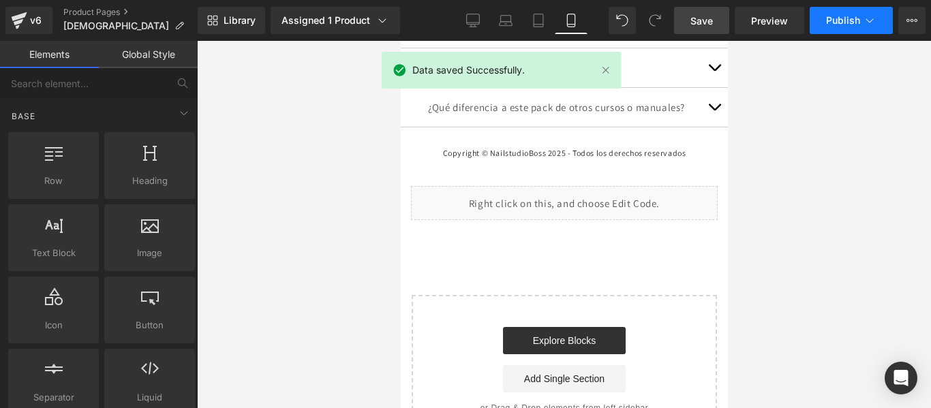
click at [836, 12] on button "Publish" at bounding box center [851, 20] width 83 height 27
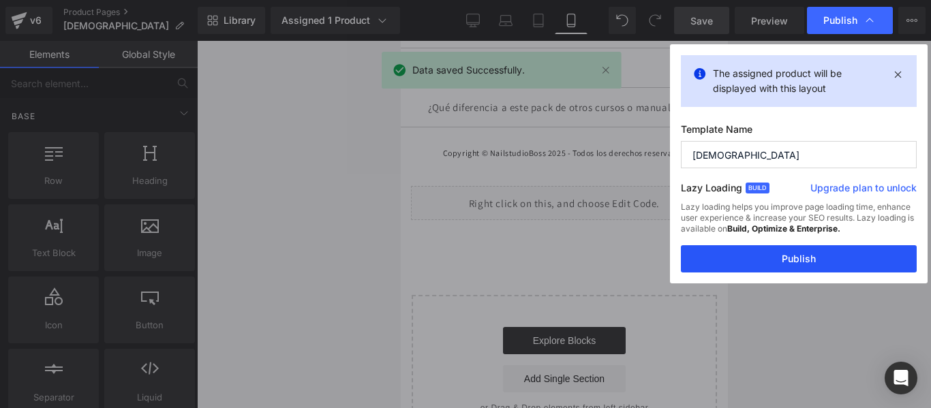
click at [779, 260] on button "Publish" at bounding box center [799, 258] width 236 height 27
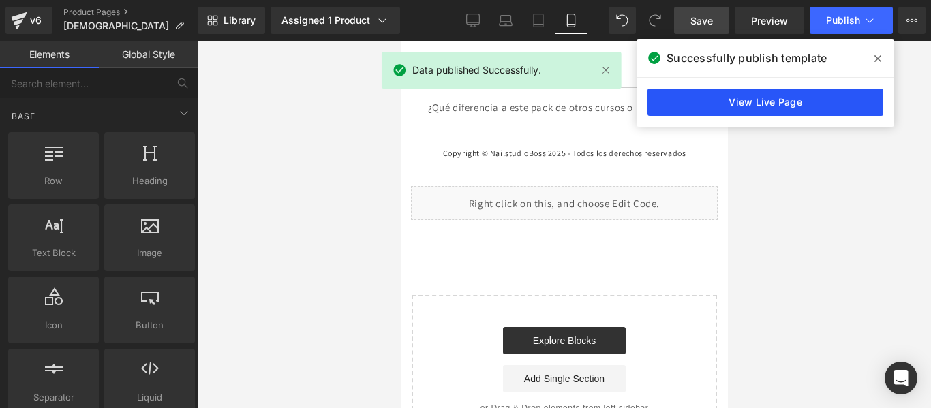
click at [755, 104] on link "View Live Page" at bounding box center [766, 102] width 236 height 27
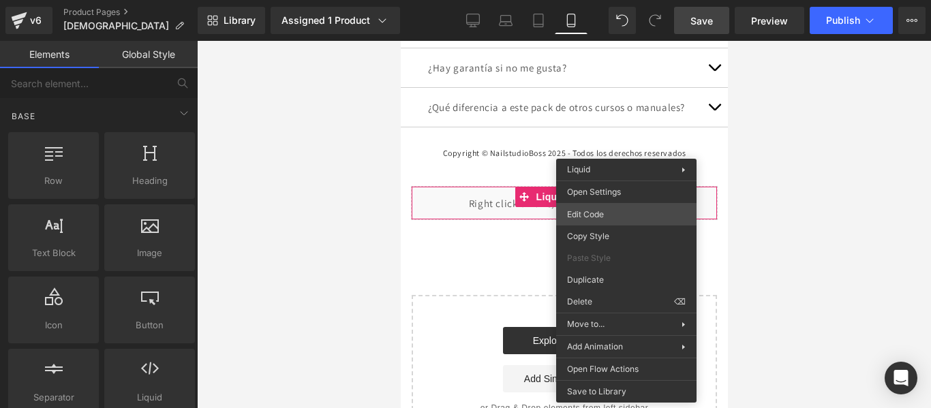
click at [606, 0] on div "Row You are previewing how the will restyle your page. You can not edit Element…" at bounding box center [465, 0] width 931 height 0
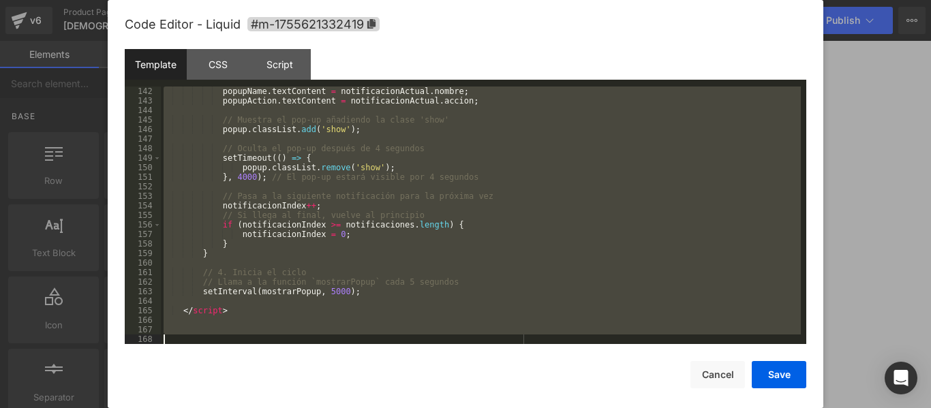
drag, startPoint x: 176, startPoint y: 88, endPoint x: 446, endPoint y: 429, distance: 435.4
click at [446, 408] on html "Row You are previewing how the will restyle your page. You can not edit Element…" at bounding box center [465, 204] width 931 height 408
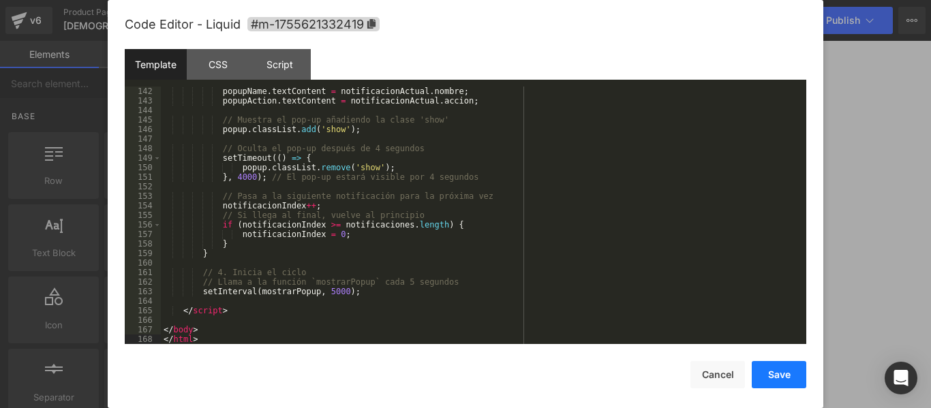
click at [775, 375] on button "Save" at bounding box center [779, 374] width 55 height 27
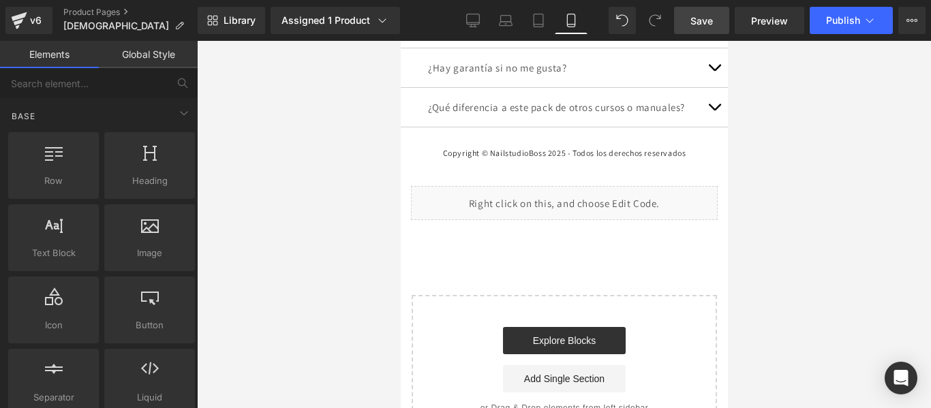
click at [695, 14] on span "Save" at bounding box center [702, 21] width 22 height 14
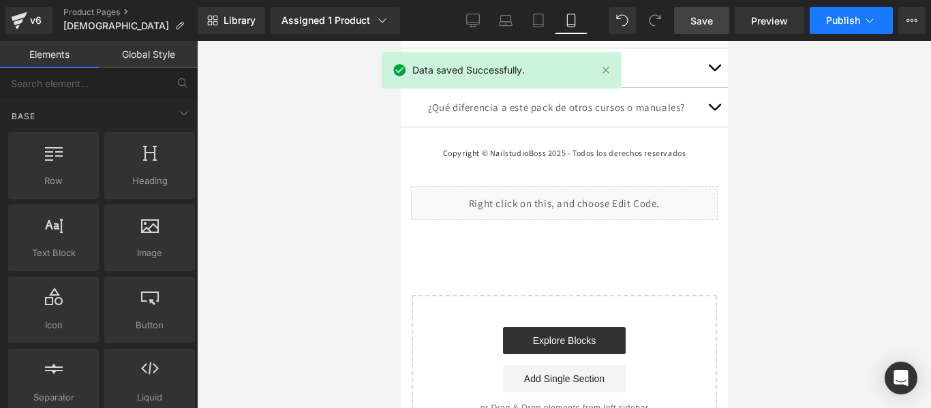
click at [850, 27] on button "Publish" at bounding box center [851, 20] width 83 height 27
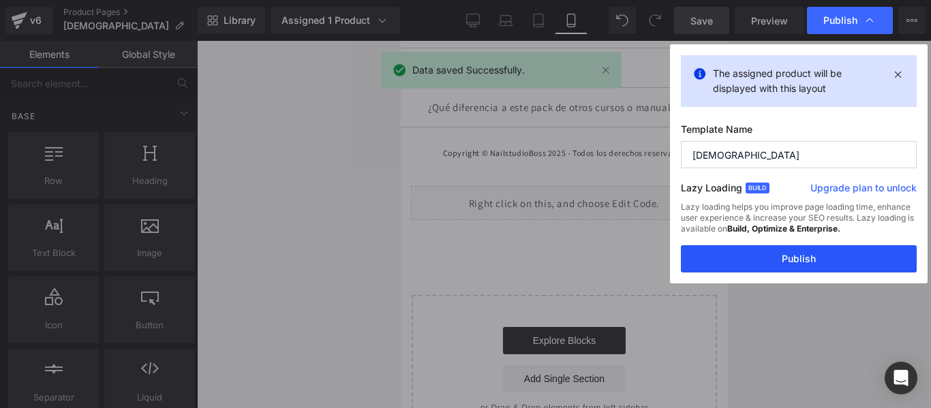
click at [809, 261] on button "Publish" at bounding box center [799, 258] width 236 height 27
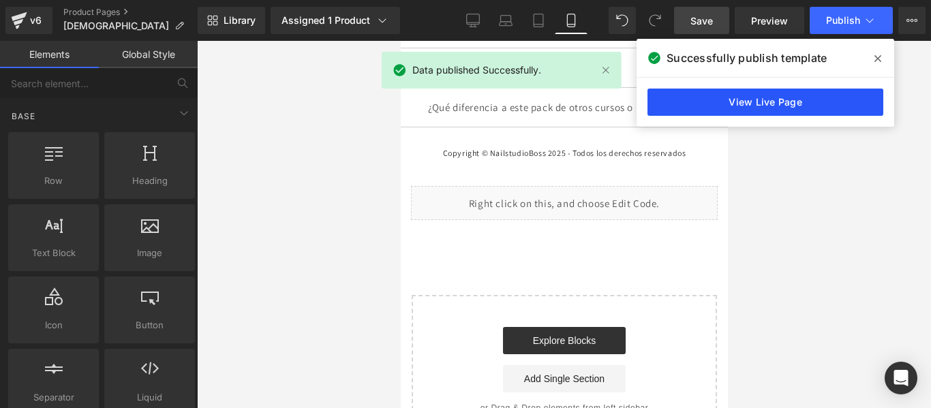
click at [783, 96] on link "View Live Page" at bounding box center [766, 102] width 236 height 27
